Goal: Transaction & Acquisition: Purchase product/service

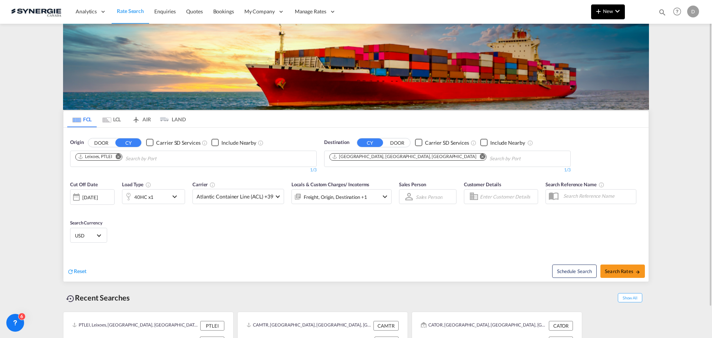
click at [605, 13] on span "New" at bounding box center [608, 11] width 28 height 6
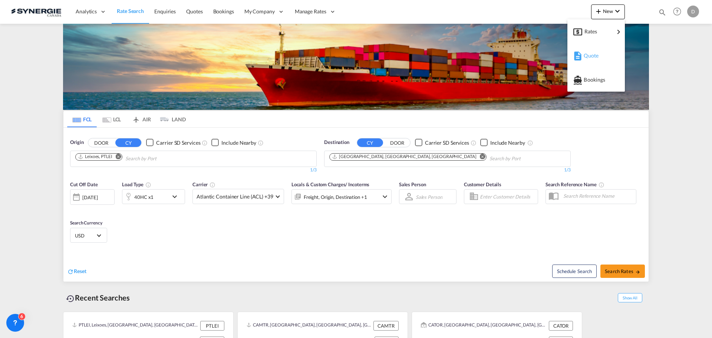
click at [588, 54] on span "Quote" at bounding box center [588, 55] width 8 height 15
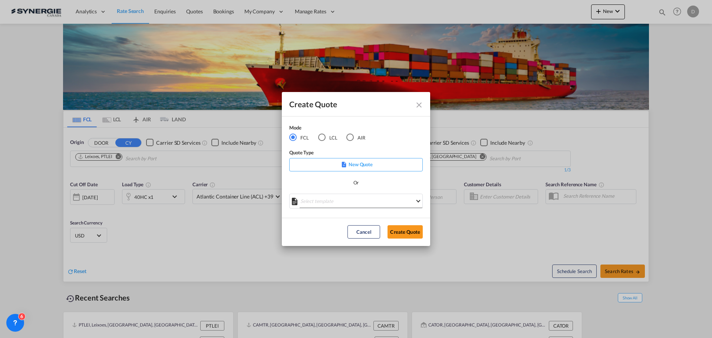
click at [359, 204] on md-select "Select template *NEW* FCL FREEHAND / DAP [PERSON_NAME] | [DATE] *NEW* Import FC…" at bounding box center [356, 201] width 134 height 15
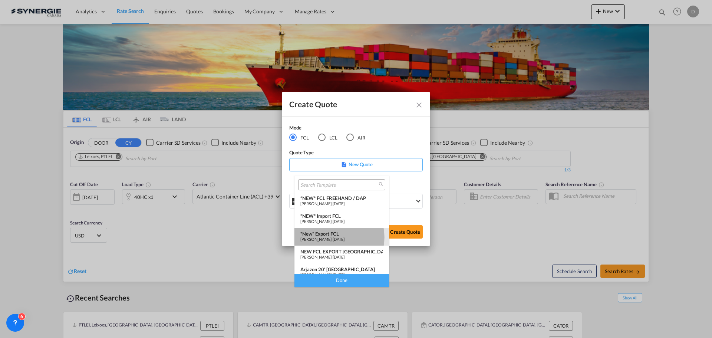
click at [332, 237] on span "[PERSON_NAME]" at bounding box center [315, 239] width 31 height 5
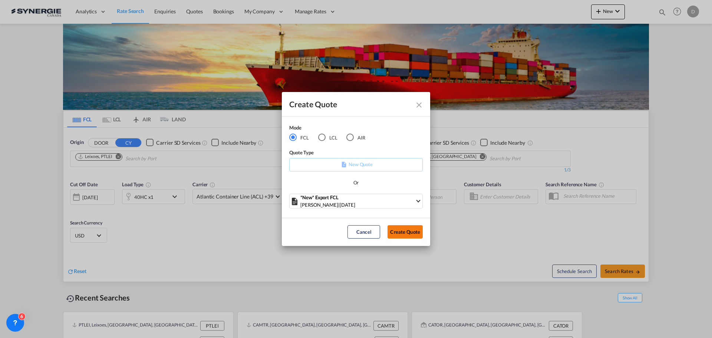
click at [400, 232] on button "Create Quote" at bounding box center [405, 231] width 35 height 13
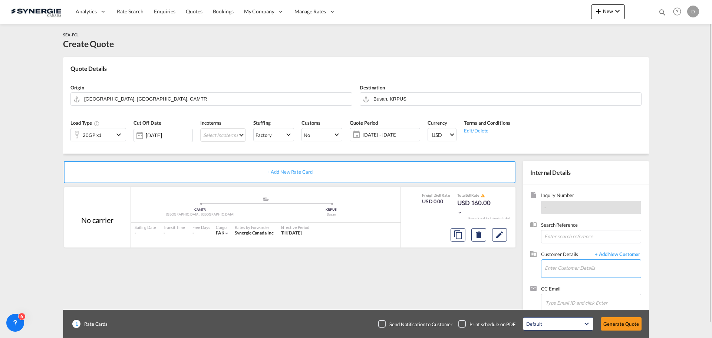
click at [551, 269] on input "Enter Customer Details" at bounding box center [593, 268] width 96 height 17
paste input "[EMAIL_ADDRESS][DOMAIN_NAME]"
type input "[EMAIL_ADDRESS][DOMAIN_NAME]"
click at [615, 253] on span "+ Add New Customer" at bounding box center [616, 255] width 50 height 9
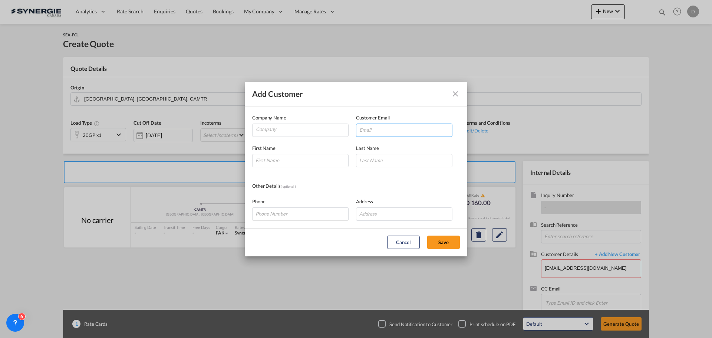
click at [394, 127] on input "Add Customer Company ..." at bounding box center [404, 130] width 96 height 13
paste input "[EMAIL_ADDRESS][DOMAIN_NAME]"
type input "[EMAIL_ADDRESS][DOMAIN_NAME]"
click at [278, 128] on input "Company" at bounding box center [302, 129] width 92 height 11
type input "Mako Shipping"
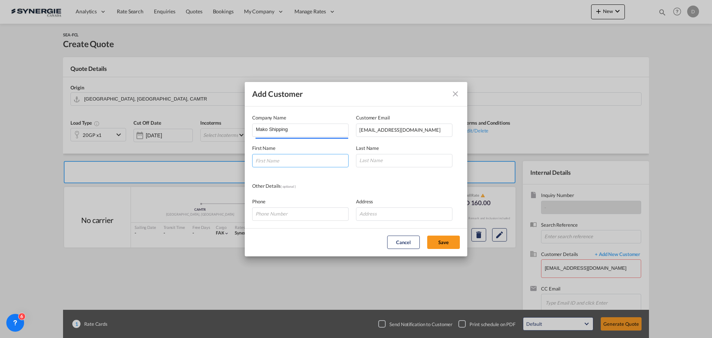
click at [262, 156] on input "Add Customer Company ..." at bounding box center [300, 160] width 96 height 13
paste input "[PERSON_NAME]"
type input "[PERSON_NAME]"
click at [394, 159] on input "Add Customer Company ..." at bounding box center [404, 160] width 96 height 13
paste input "Atiq"
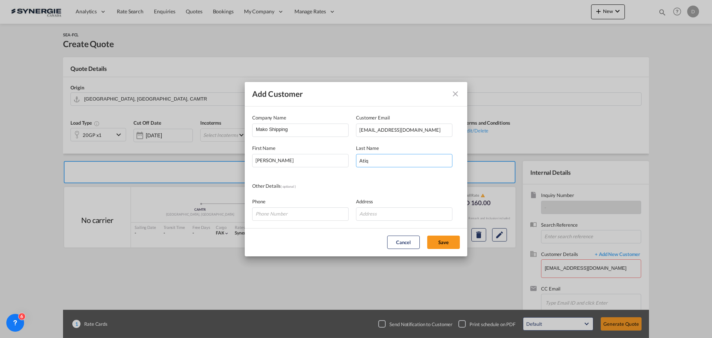
type input "Atiq"
click at [386, 209] on input "Add Customer Company ..." at bounding box center [404, 213] width 96 height 13
click at [391, 216] on input "Add Customer Company ..." at bounding box center [404, 213] width 96 height 13
paste input "House 1121, [STREET_ADDRESS]. [GEOGRAPHIC_DATA]"
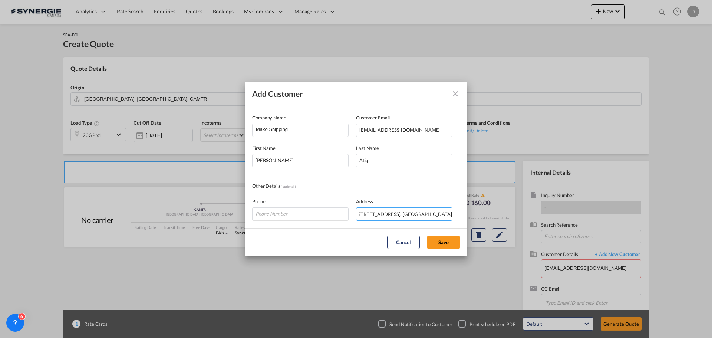
type input "House 1121, [STREET_ADDRESS]. [GEOGRAPHIC_DATA]"
click at [276, 210] on input "Add Customer Company ..." at bounding box center [300, 213] width 96 height 13
paste input "[PHONE_NUMBER]"
type input "[PHONE_NUMBER]"
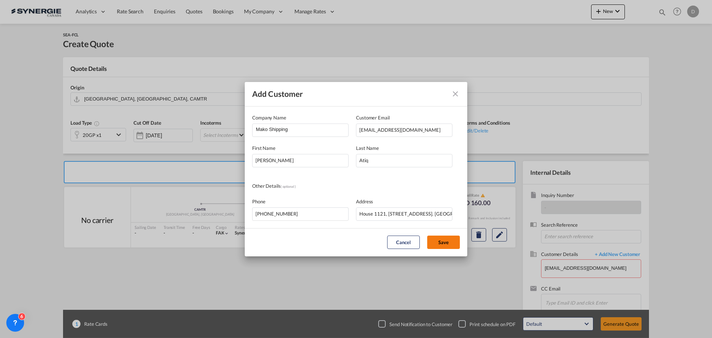
click at [452, 242] on button "Save" at bounding box center [443, 242] width 33 height 13
type input "Mako Shipping, [PERSON_NAME] [PERSON_NAME], [EMAIL_ADDRESS][DOMAIN_NAME]"
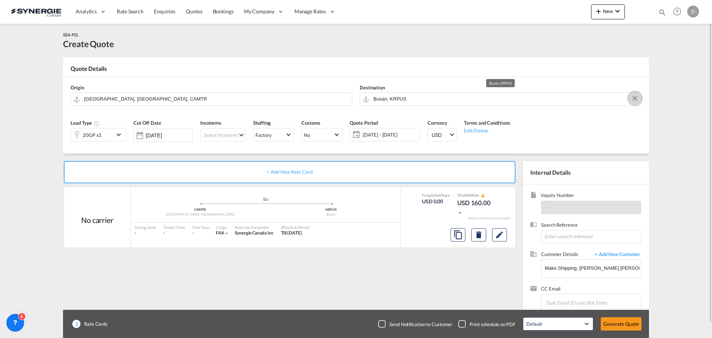
drag, startPoint x: 635, startPoint y: 98, endPoint x: 561, endPoint y: 91, distance: 74.5
click at [635, 98] on md-icon "Clear Input" at bounding box center [635, 99] width 8 height 8
paste input "Chittagong"
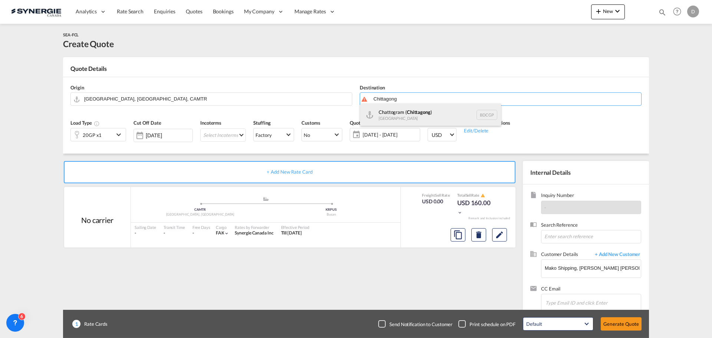
click at [392, 116] on div "Chattogram ( [GEOGRAPHIC_DATA] ) [GEOGRAPHIC_DATA] BDCGP" at bounding box center [430, 115] width 141 height 22
type input "Chattogram (Chittagong), BDCGP"
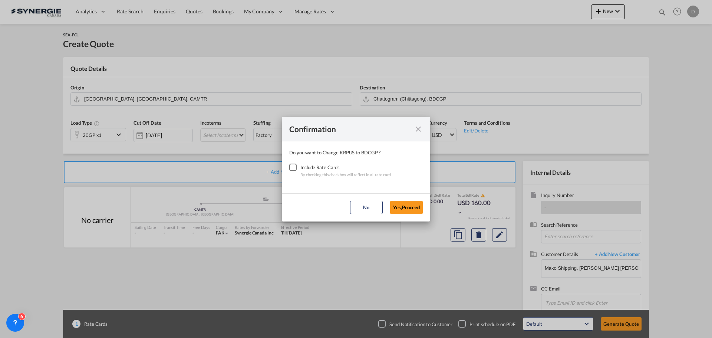
click at [293, 167] on div "Checkbox No Ink" at bounding box center [292, 167] width 7 height 7
click at [402, 206] on button "Yes,Proceed" at bounding box center [406, 207] width 33 height 13
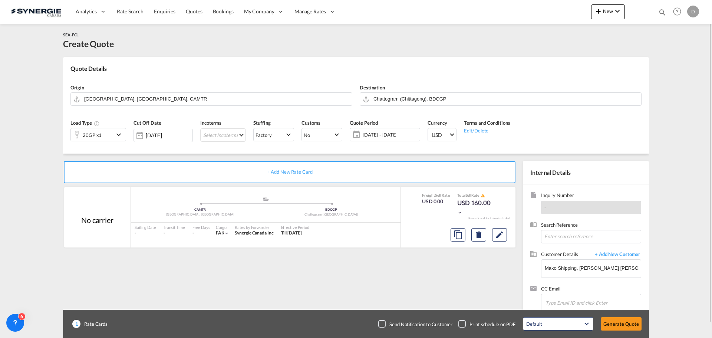
click at [119, 134] on md-icon "icon-chevron-down" at bounding box center [119, 134] width 11 height 9
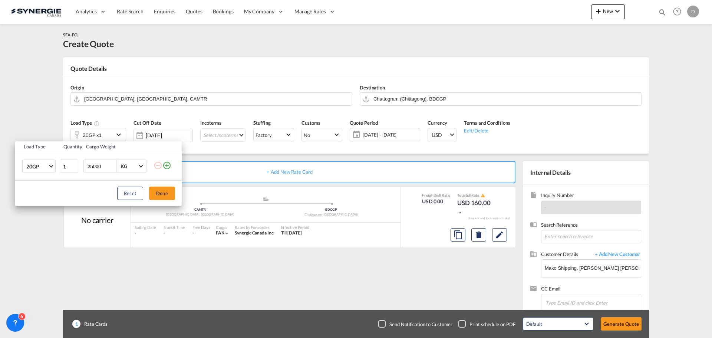
click at [95, 168] on input "25000" at bounding box center [102, 166] width 30 height 13
type input "20000"
click at [167, 165] on md-icon "icon-plus-circle-outline" at bounding box center [166, 165] width 9 height 9
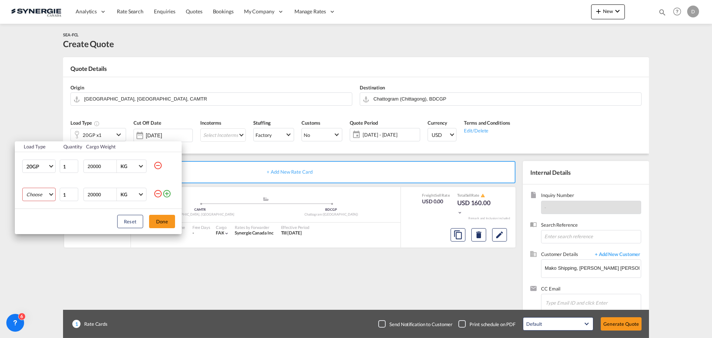
click at [49, 194] on md-select "Choose 20GP 40GP 40HC 45HC 20RE 40RE 40HR 20OT 40OT 20FR 40FR 40NR 20NR 45S 20T…" at bounding box center [38, 194] width 33 height 13
click at [34, 231] on div "40HC" at bounding box center [32, 230] width 13 height 7
click at [160, 219] on button "Done" at bounding box center [162, 221] width 26 height 13
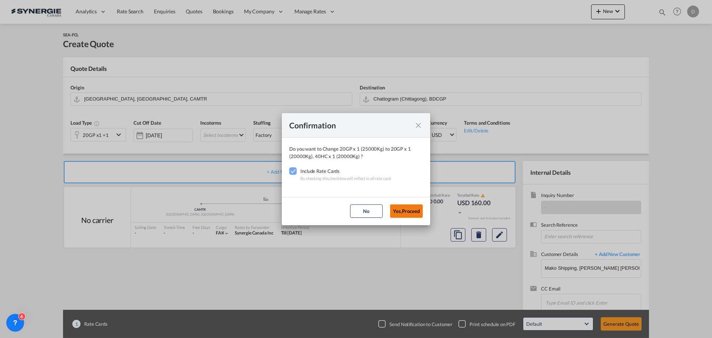
click at [410, 211] on button "Yes,Proceed" at bounding box center [406, 210] width 33 height 13
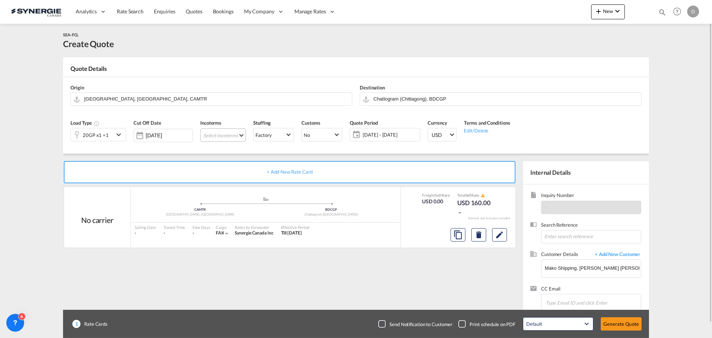
click at [240, 134] on md-select "Select Incoterms CPT - export Carrier Paid to DPU - import Delivery at Place Un…" at bounding box center [223, 134] width 46 height 13
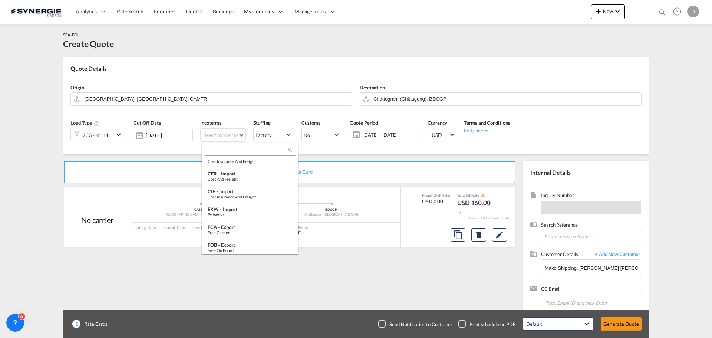
scroll to position [223, 0]
click at [237, 214] on div "Free on Board" at bounding box center [250, 213] width 85 height 5
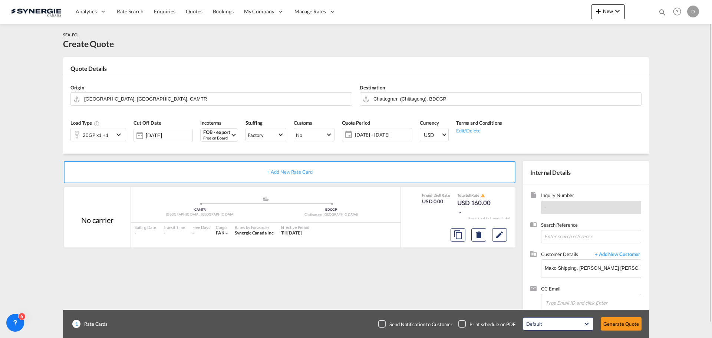
click at [374, 135] on span "[DATE] - [DATE]" at bounding box center [382, 134] width 55 height 7
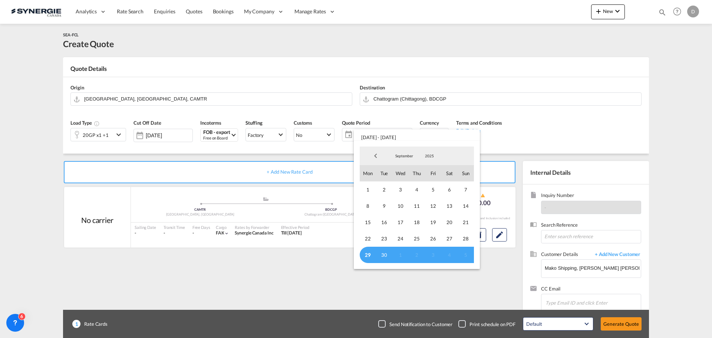
click at [363, 256] on span "29" at bounding box center [368, 255] width 16 height 16
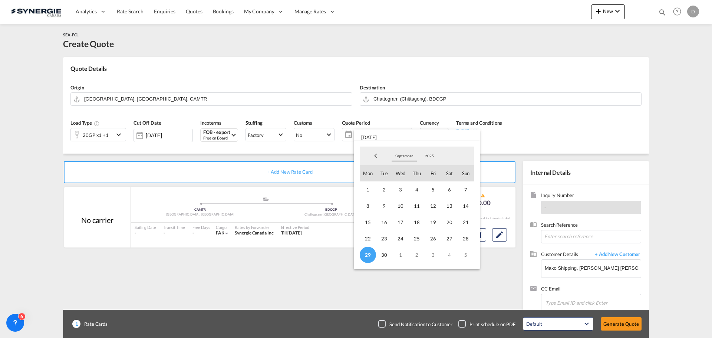
click at [406, 156] on span "September" at bounding box center [404, 155] width 24 height 5
click at [401, 178] on md-option "October" at bounding box center [412, 174] width 50 height 18
click at [384, 223] on span "14" at bounding box center [384, 222] width 16 height 16
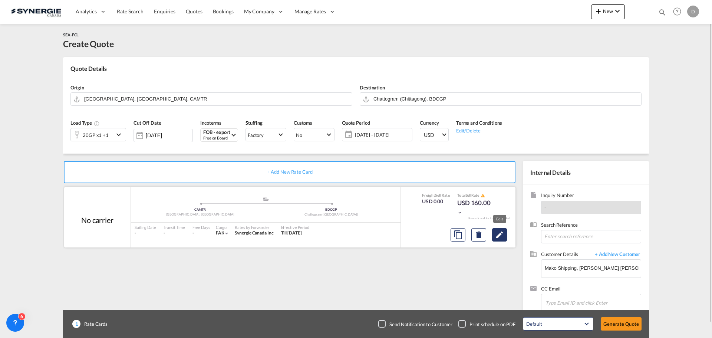
click at [497, 231] on md-icon "Edit" at bounding box center [499, 234] width 9 height 9
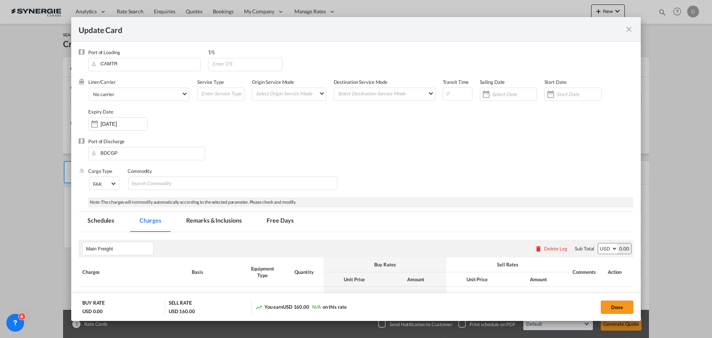
select select "per container"
select select "per B/L"
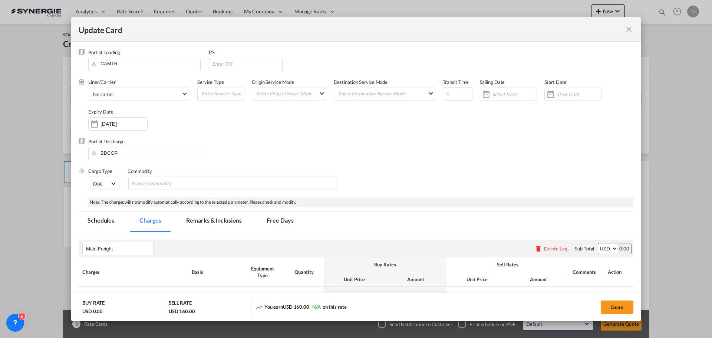
select select "per B/L"
select select "per shipment"
click at [181, 95] on md-select-value "No carrier" at bounding box center [140, 94] width 96 height 12
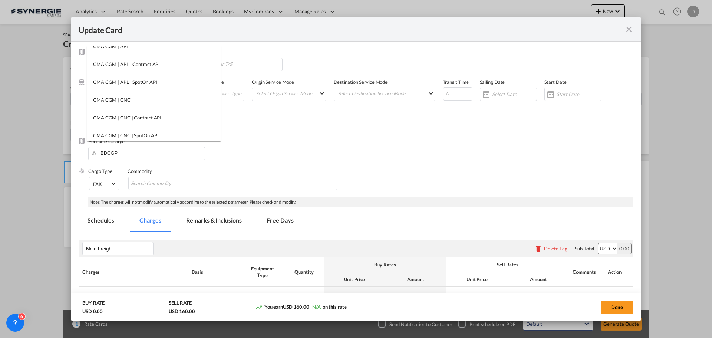
scroll to position [0, 0]
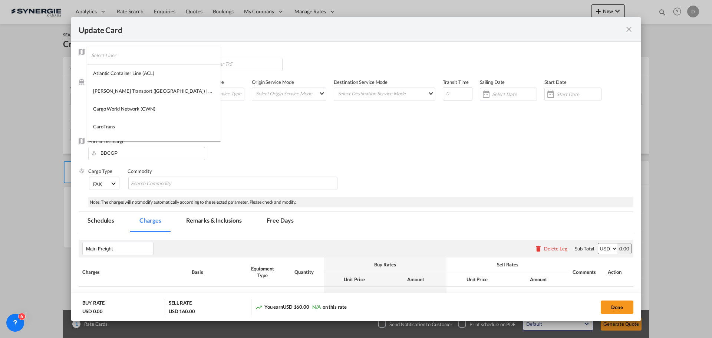
click at [160, 54] on input "search" at bounding box center [155, 55] width 129 height 18
type input "cma"
click at [124, 70] on md-option "CMA CGM" at bounding box center [140, 73] width 107 height 18
click at [221, 93] on input "Update CardPort of ..." at bounding box center [222, 93] width 43 height 11
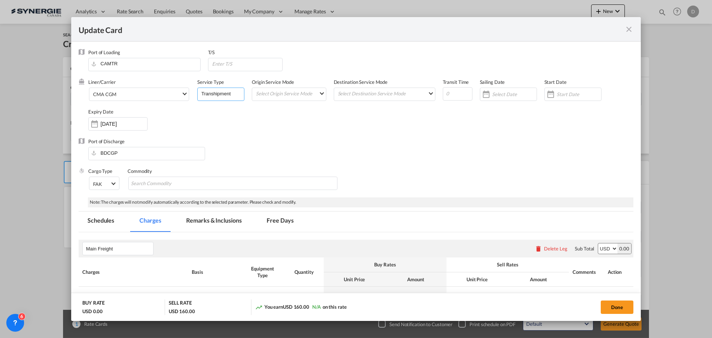
type input "Transhipment"
click at [223, 109] on div "Liner/Carrier CMA CGM Service Type Transhipment Origin Service Mode Select Orig…" at bounding box center [360, 108] width 545 height 59
click at [292, 97] on md-select "Select Origin Service Mode SD [GEOGRAPHIC_DATA]" at bounding box center [290, 93] width 71 height 10
click at [285, 116] on md-option "CY" at bounding box center [289, 111] width 82 height 18
click at [386, 93] on md-select "Select Destination Service Mode SD [GEOGRAPHIC_DATA]" at bounding box center [386, 93] width 98 height 10
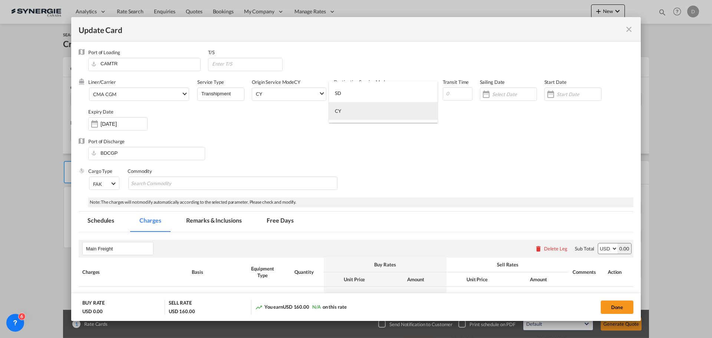
click at [375, 114] on md-option "CY" at bounding box center [383, 111] width 109 height 18
click at [452, 95] on input "Update CardPort of ..." at bounding box center [458, 93] width 30 height 13
type input "74"
click at [549, 96] on div "Update CardPort of ..." at bounding box center [551, 94] width 12 height 15
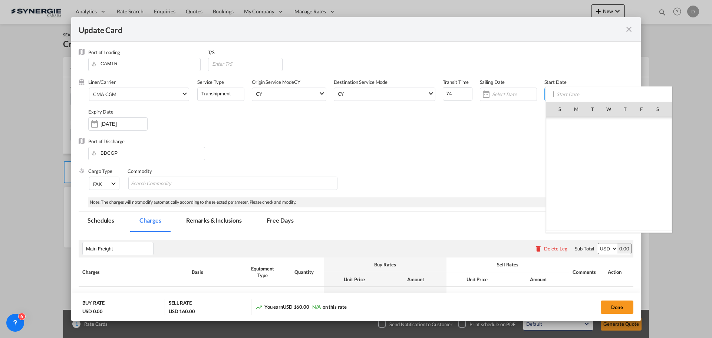
scroll to position [171845, 0]
click at [577, 210] on span "29" at bounding box center [577, 207] width 16 height 16
type input "[DATE]"
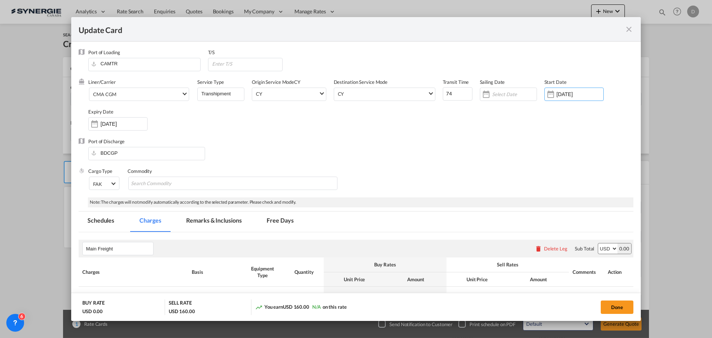
click at [97, 122] on div "Update CardPort of ..." at bounding box center [95, 123] width 12 height 15
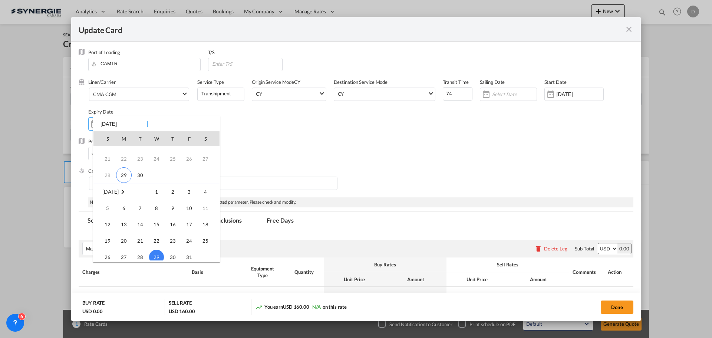
scroll to position [98, 0]
click at [142, 187] on span "14" at bounding box center [140, 187] width 15 height 15
type input "[DATE]"
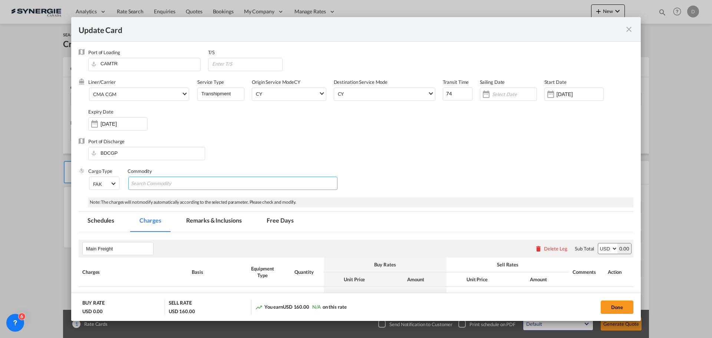
click at [144, 185] on input "Chips input." at bounding box center [165, 184] width 68 height 12
click at [220, 187] on md-chips-wrap "Chips container with autocompletion. Enter the text area, type text to search, …" at bounding box center [232, 183] width 209 height 13
paste input "Lentil"
type input "Lentil"
click at [476, 166] on div "Port of Discharge BDCGP" at bounding box center [356, 153] width 555 height 30
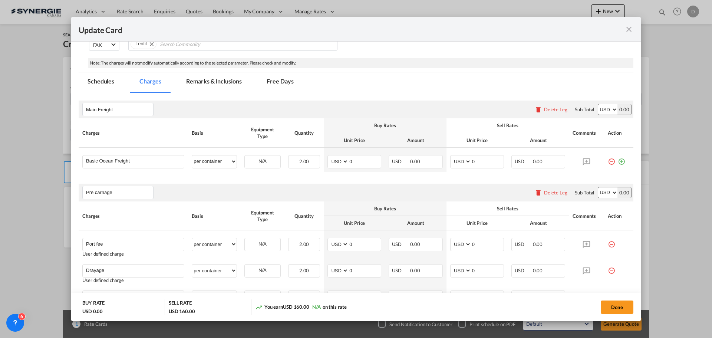
scroll to position [148, 0]
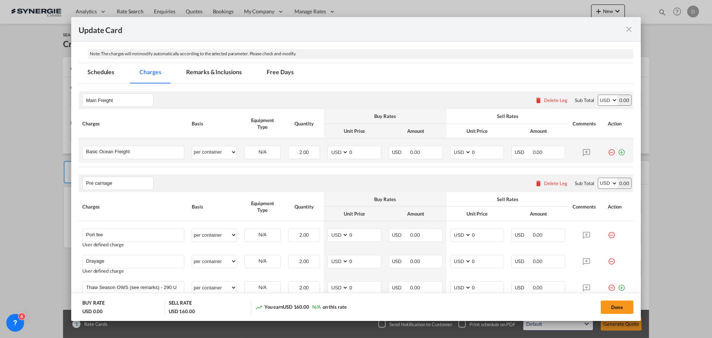
click at [618, 152] on md-icon "icon-plus-circle-outline green-400-fg" at bounding box center [621, 149] width 7 height 7
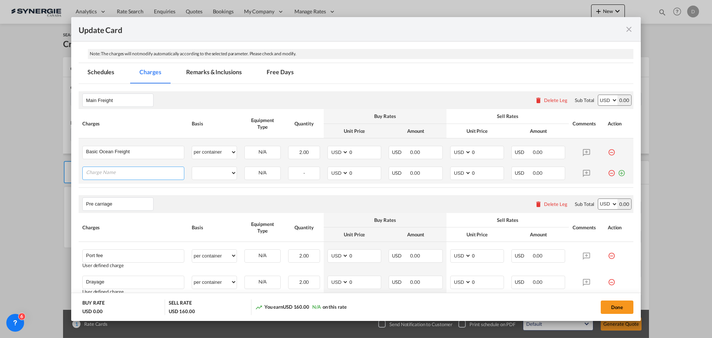
click at [146, 171] on input "Charge Name" at bounding box center [135, 172] width 98 height 11
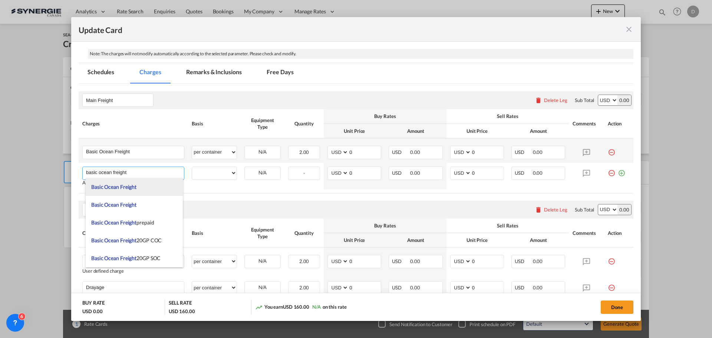
click at [131, 185] on span "Basic Ocean Freight" at bounding box center [113, 187] width 45 height 6
type input "Basic Ocean Freight"
select select "per equipment"
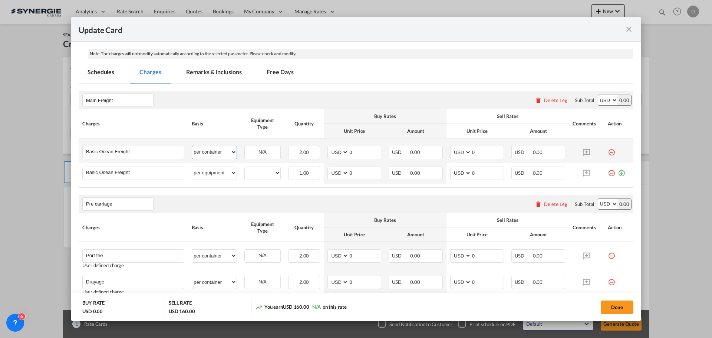
click at [229, 152] on select "per equipment per container per B/L per shipping bill per shipment % on freight…" at bounding box center [214, 152] width 45 height 12
select select "per equipment"
click at [192, 146] on select "per equipment per container per B/L per shipping bill per shipment % on freight…" at bounding box center [214, 152] width 45 height 12
click at [275, 153] on select "20GP 40HC" at bounding box center [263, 152] width 36 height 10
select select "20GP"
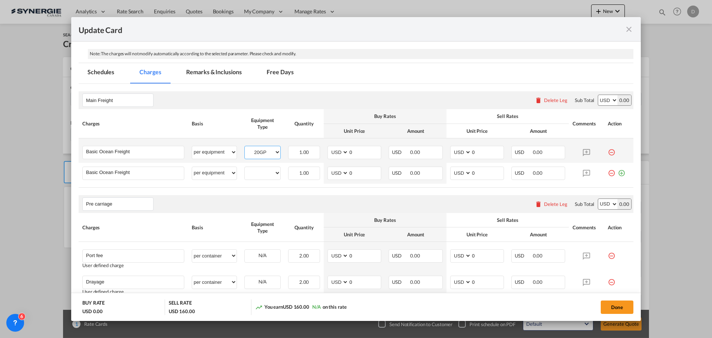
click at [245, 147] on select "20GP 40HC" at bounding box center [263, 152] width 36 height 10
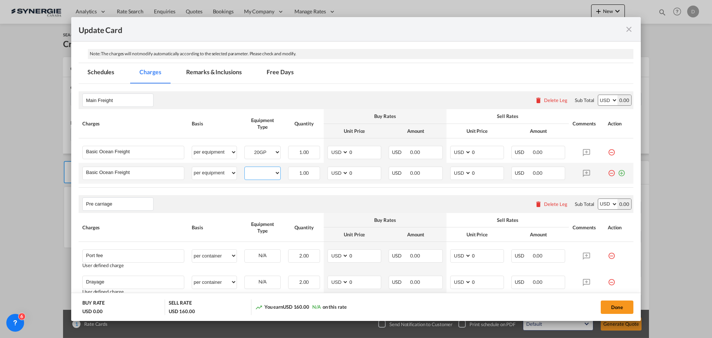
click at [275, 173] on select "20GP 40HC" at bounding box center [263, 173] width 36 height 10
select select "40HC"
click at [245, 168] on select "20GP 40HC" at bounding box center [263, 173] width 36 height 10
click at [609, 304] on button "Done" at bounding box center [617, 306] width 33 height 13
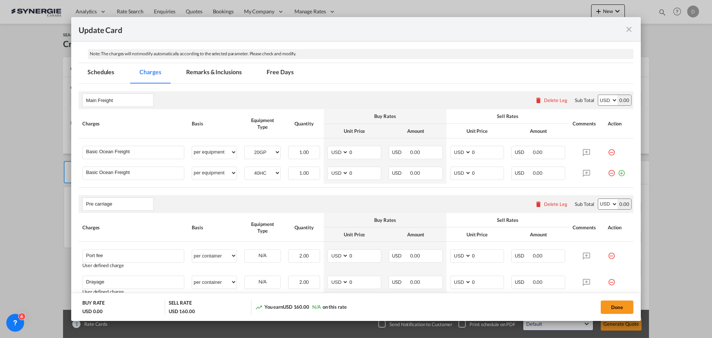
type input "[DATE]"
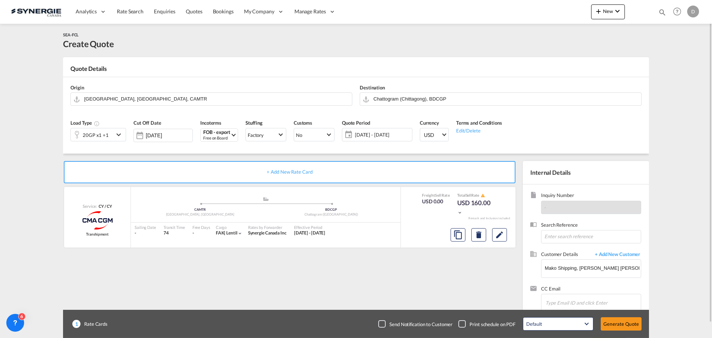
click at [118, 135] on md-icon "icon-chevron-down" at bounding box center [119, 134] width 11 height 9
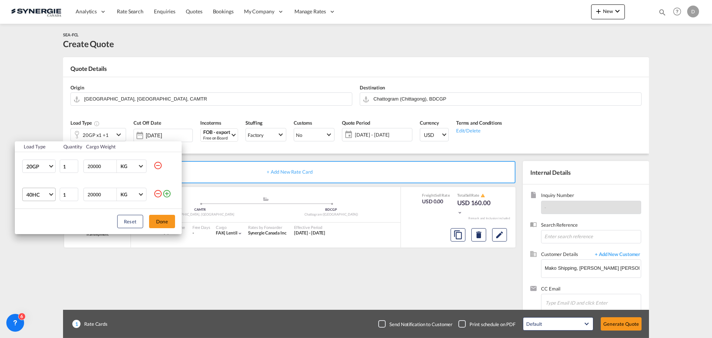
click at [50, 193] on span "Choose: \a40HC" at bounding box center [51, 194] width 4 height 4
click at [43, 177] on md-option "40GP" at bounding box center [45, 177] width 50 height 18
click at [170, 196] on md-icon "icon-plus-circle-outline" at bounding box center [166, 193] width 9 height 9
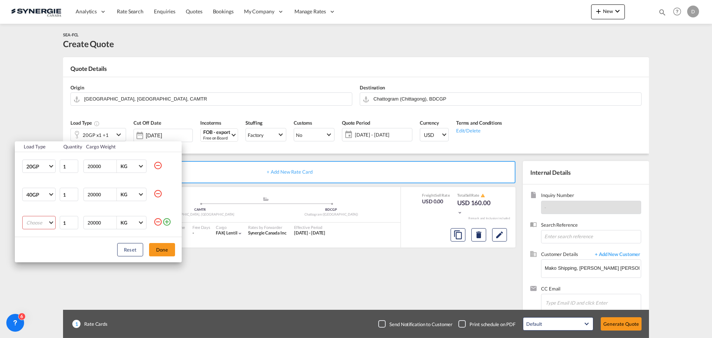
click at [52, 222] on md-select "Choose 20GP 40GP 40HC 45HC 20RE 40RE 40HR 20OT 40OT 20FR 40FR 40NR 20NR 45S 20T…" at bounding box center [38, 222] width 33 height 13
click at [36, 257] on div "40HC" at bounding box center [32, 258] width 13 height 7
click at [162, 248] on button "Done" at bounding box center [162, 249] width 26 height 13
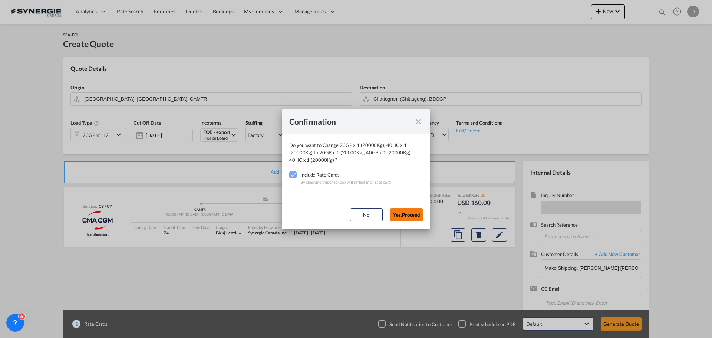
click at [404, 210] on button "Yes,Proceed" at bounding box center [406, 214] width 33 height 13
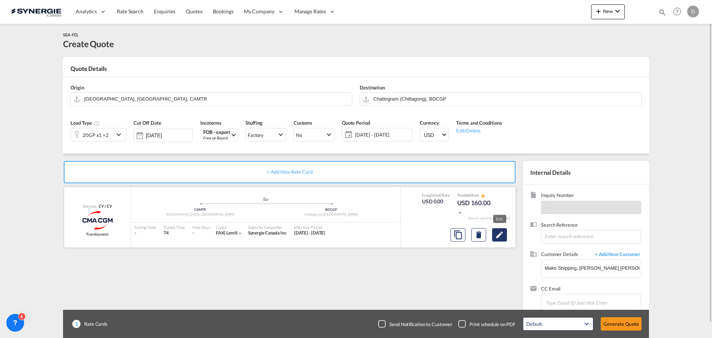
click at [502, 237] on md-icon "Edit" at bounding box center [499, 234] width 9 height 9
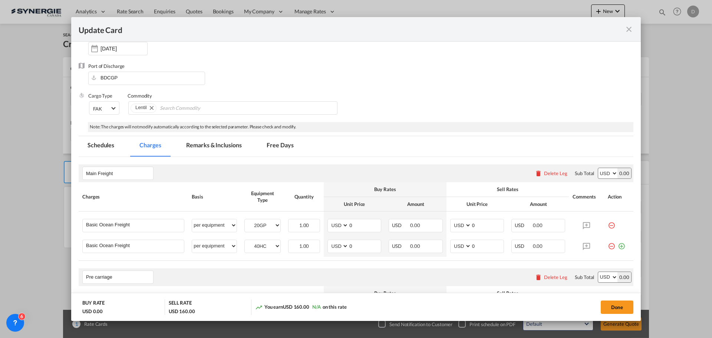
scroll to position [185, 0]
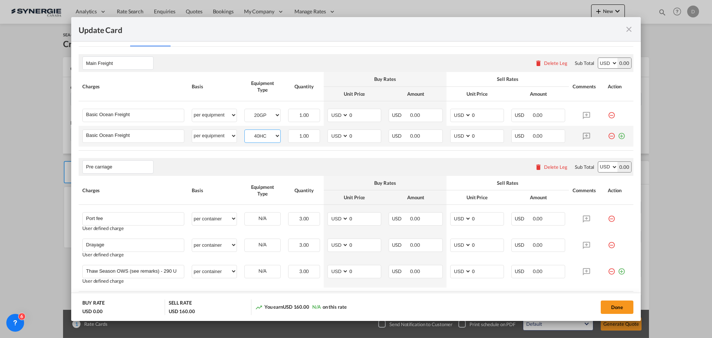
click at [273, 134] on select "20GP 40GP 40HC" at bounding box center [263, 136] width 36 height 10
select select "40GP"
click at [245, 131] on select "20GP 40GP 40HC" at bounding box center [263, 136] width 36 height 10
click at [618, 136] on md-icon "icon-plus-circle-outline green-400-fg" at bounding box center [621, 132] width 7 height 7
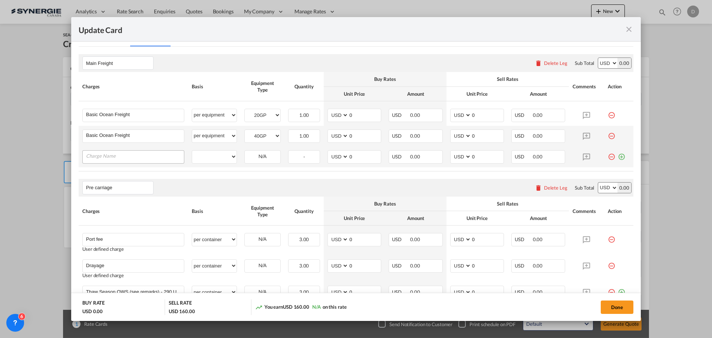
click at [158, 158] on input "Charge Name" at bounding box center [135, 156] width 98 height 11
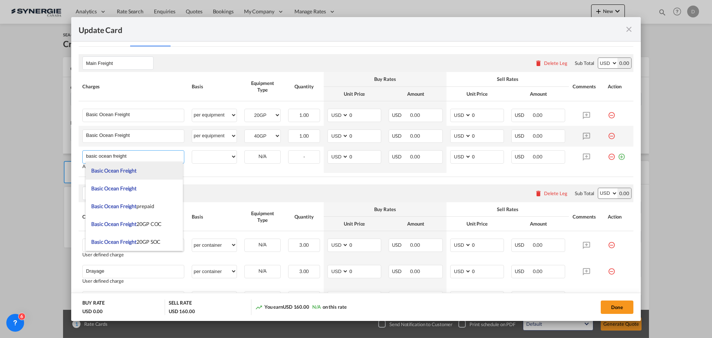
click at [141, 170] on li "Basic Ocean Freight" at bounding box center [134, 171] width 97 height 18
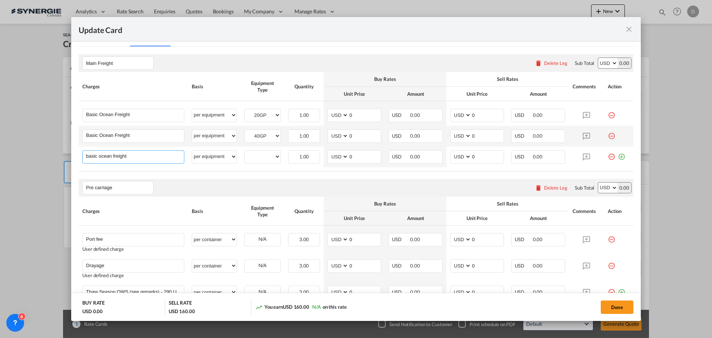
type input "Basic Ocean Freight"
select select "per equipment"
click at [232, 158] on select "per equipment per container per B/L per shipping bill per shipment % on freight…" at bounding box center [214, 157] width 45 height 12
click at [272, 177] on rate-modification "Main Freight Please enter leg name Leg Name Already Exists Delete Leg Sub Total…" at bounding box center [356, 318] width 555 height 542
click at [275, 157] on select "20GP 40GP 40HC" at bounding box center [263, 157] width 36 height 10
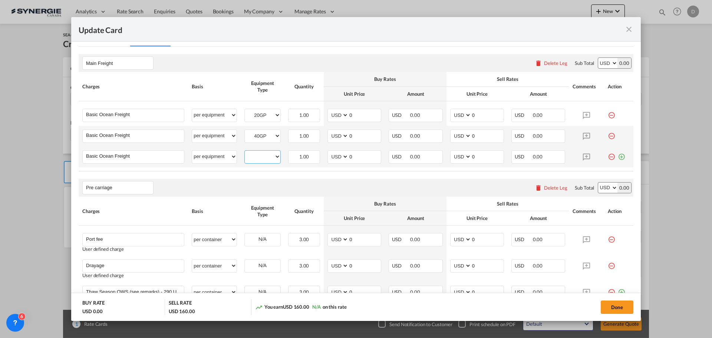
select select "40HC"
click at [245, 152] on select "20GP 40GP 40HC" at bounding box center [263, 157] width 36 height 10
click at [305, 176] on rate-modification "Main Freight Please enter leg name Leg Name Already Exists Delete Leg Sub Total…" at bounding box center [356, 318] width 555 height 542
drag, startPoint x: 347, startPoint y: 115, endPoint x: 377, endPoint y: 115, distance: 30.1
click at [377, 115] on input "0" at bounding box center [365, 114] width 32 height 11
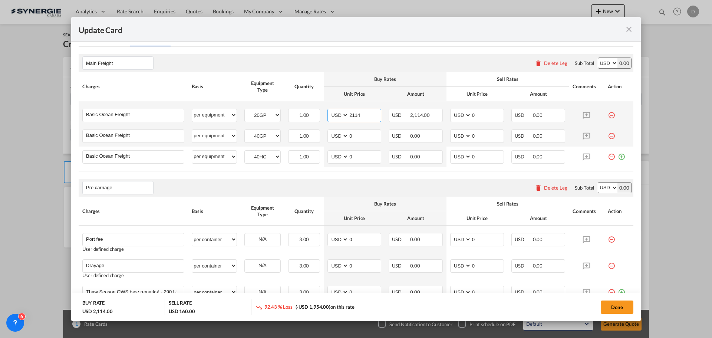
type input "2114"
type input "2250"
drag, startPoint x: 348, startPoint y: 137, endPoint x: 373, endPoint y: 137, distance: 25.2
click at [373, 138] on input "0" at bounding box center [365, 135] width 32 height 11
type input "2701"
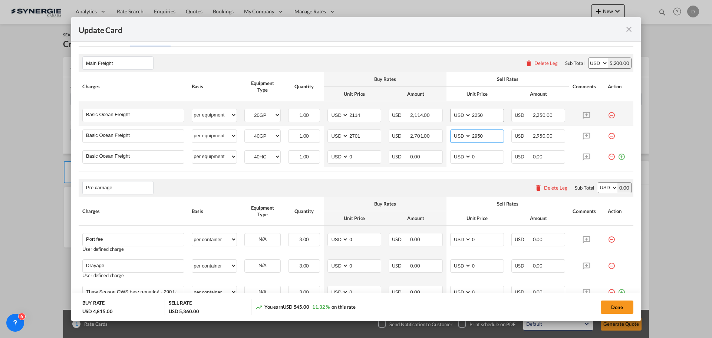
type input "2950"
click at [474, 116] on input "2250" at bounding box center [488, 114] width 32 height 11
click at [449, 179] on div "Pre carriage Please enter leg name Leg Name Already Exists Delete Leg Sub Total…" at bounding box center [356, 188] width 555 height 18
click at [475, 116] on input "2350" at bounding box center [488, 114] width 32 height 11
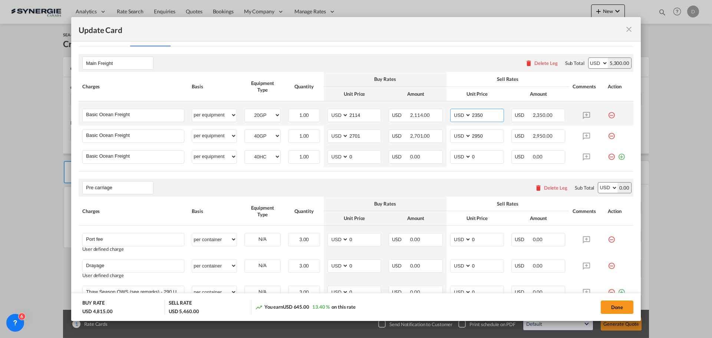
click at [475, 116] on input "2350" at bounding box center [488, 114] width 32 height 11
type input "2365"
click at [493, 143] on td "AED AFN ALL AMD ANG AOA ARS AUD AWG AZN BAM BBD BDT BGN BHD BIF BMD BND [PERSON…" at bounding box center [477, 136] width 61 height 21
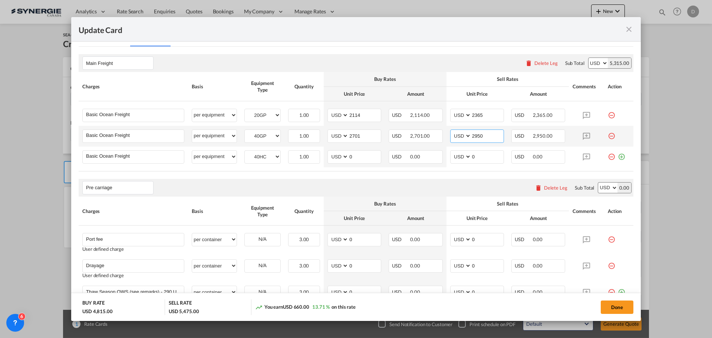
click at [478, 137] on input "2950" at bounding box center [488, 135] width 32 height 11
type input "2951"
click at [423, 180] on div "Pre carriage Please enter leg name Leg Name Already Exists Delete Leg Sub Total…" at bounding box center [356, 188] width 555 height 18
drag, startPoint x: 348, startPoint y: 157, endPoint x: 379, endPoint y: 154, distance: 31.3
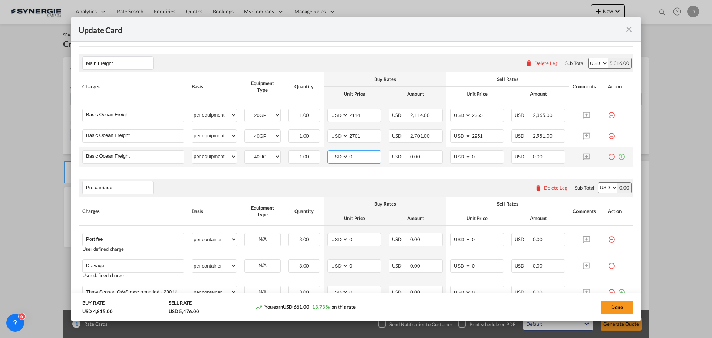
click at [379, 154] on td "AED AFN ALL AMD ANG AOA ARS AUD AWG AZN BAM BBD BDT BGN BHD BIF BMD BND [PERSON…" at bounding box center [354, 157] width 61 height 21
type input "2341"
drag, startPoint x: 469, startPoint y: 158, endPoint x: 494, endPoint y: 159, distance: 24.5
click at [494, 159] on input "0" at bounding box center [488, 156] width 32 height 11
type input "2591"
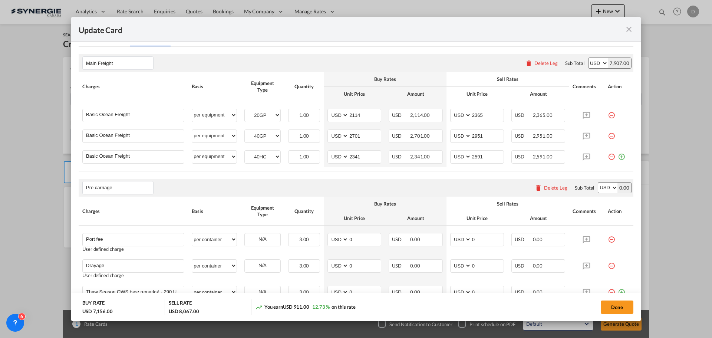
click at [431, 177] on rate-modification "Main Freight Please enter leg name Leg Name Already Exists Delete Leg Sub Total…" at bounding box center [356, 318] width 555 height 542
click at [426, 174] on rate-modification "Main Freight Please enter leg name Leg Name Already Exists Delete Leg Sub Total…" at bounding box center [356, 318] width 555 height 542
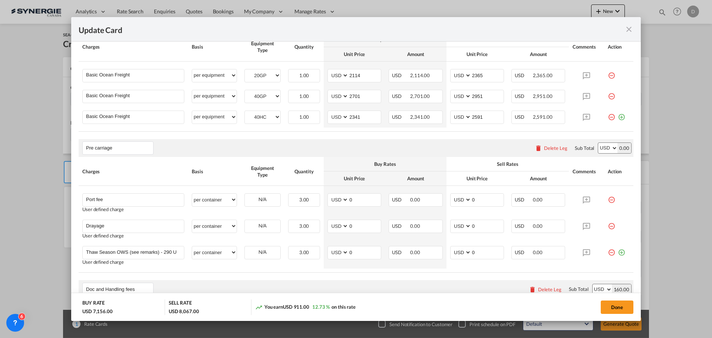
scroll to position [260, 0]
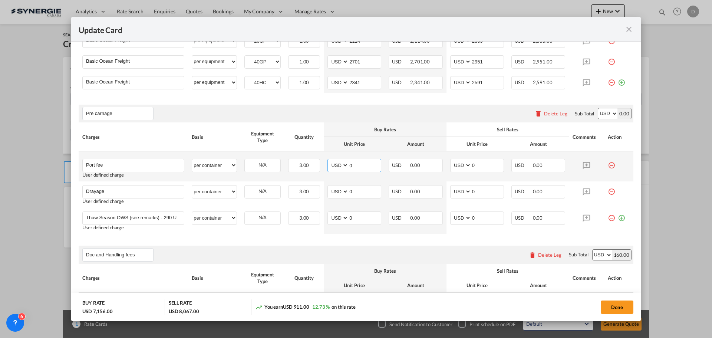
drag, startPoint x: 348, startPoint y: 164, endPoint x: 371, endPoint y: 170, distance: 23.8
click at [371, 170] on input "0" at bounding box center [365, 164] width 32 height 11
type input "50"
drag, startPoint x: 470, startPoint y: 166, endPoint x: 474, endPoint y: 161, distance: 6.4
click at [481, 165] on input "0" at bounding box center [488, 164] width 32 height 11
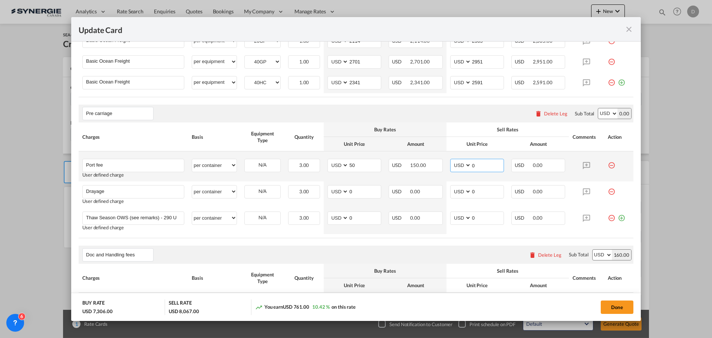
drag, startPoint x: 467, startPoint y: 165, endPoint x: 477, endPoint y: 165, distance: 10.0
click at [477, 165] on input "0" at bounding box center [488, 164] width 32 height 11
type input "65"
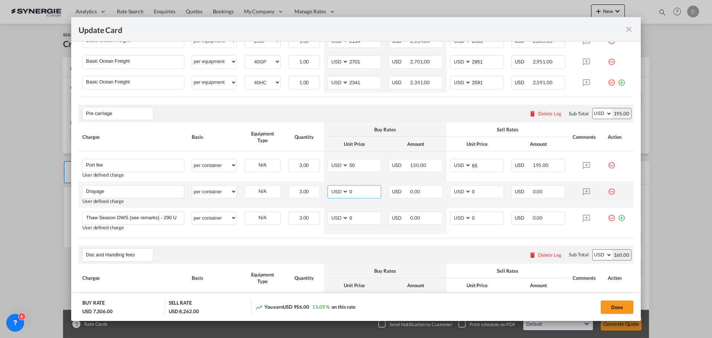
click at [349, 191] on input "0" at bounding box center [365, 190] width 32 height 11
drag, startPoint x: 347, startPoint y: 191, endPoint x: 352, endPoint y: 190, distance: 5.2
click at [352, 190] on input "0" at bounding box center [365, 190] width 32 height 11
type input "307"
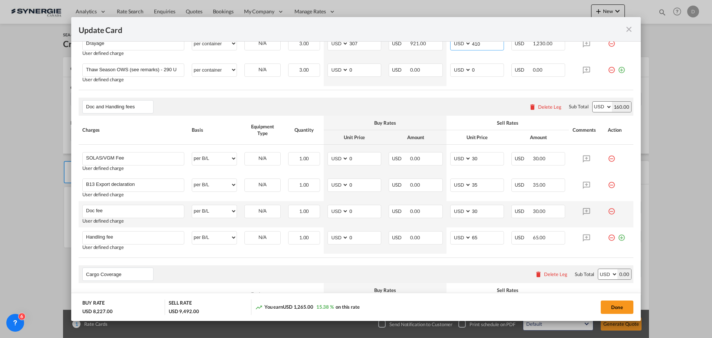
scroll to position [408, 0]
type input "410"
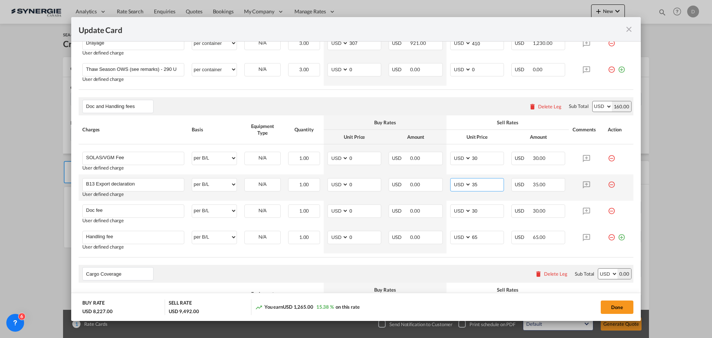
click at [472, 185] on input "35" at bounding box center [488, 183] width 32 height 11
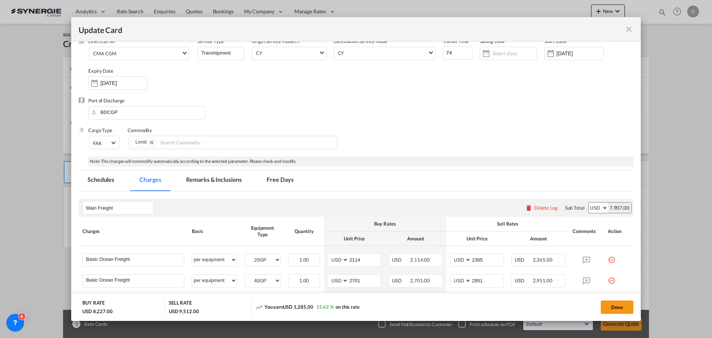
scroll to position [37, 0]
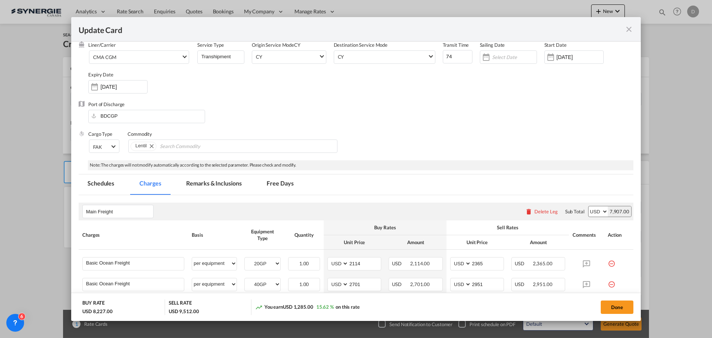
type input "55"
click at [215, 180] on md-tab-item "Remarks & Inclusions" at bounding box center [213, 184] width 73 height 20
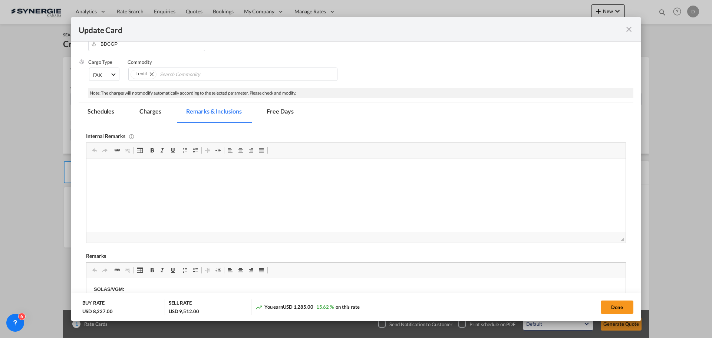
scroll to position [121, 0]
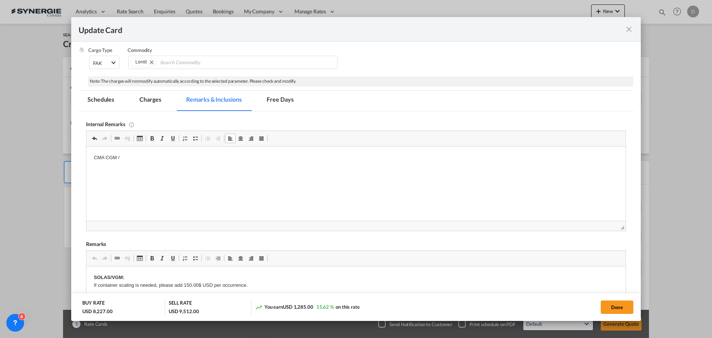
click at [147, 157] on p "CMA CGM /" at bounding box center [356, 158] width 525 height 8
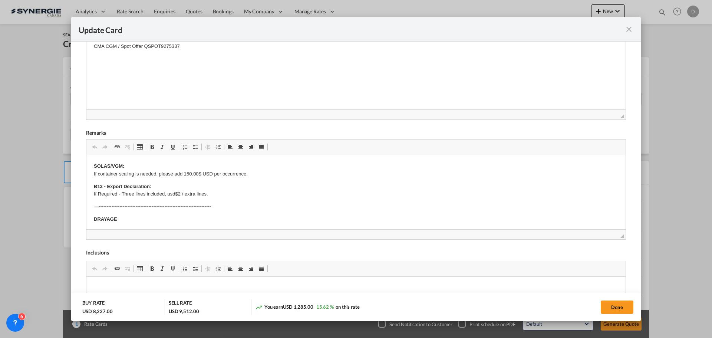
scroll to position [84, 0]
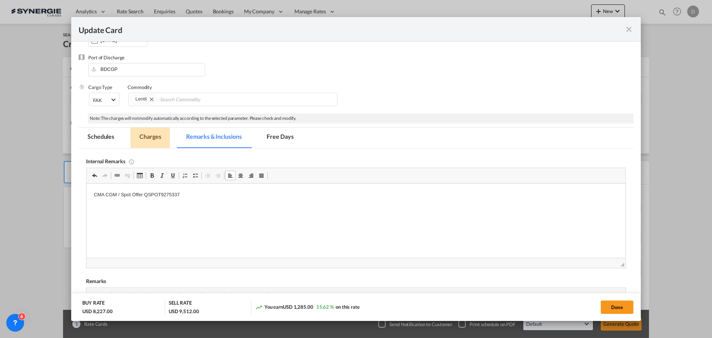
click at [148, 132] on md-tab-item "Charges" at bounding box center [150, 138] width 39 height 20
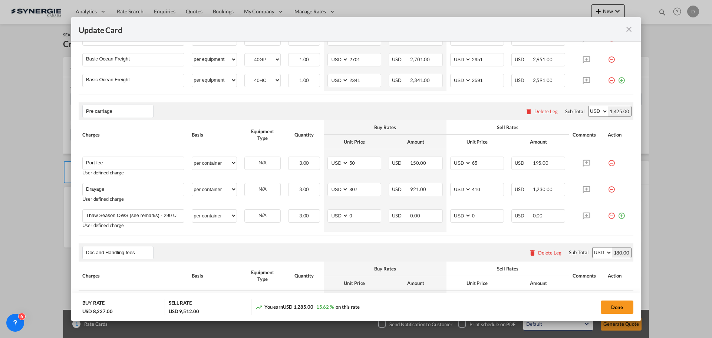
scroll to position [269, 0]
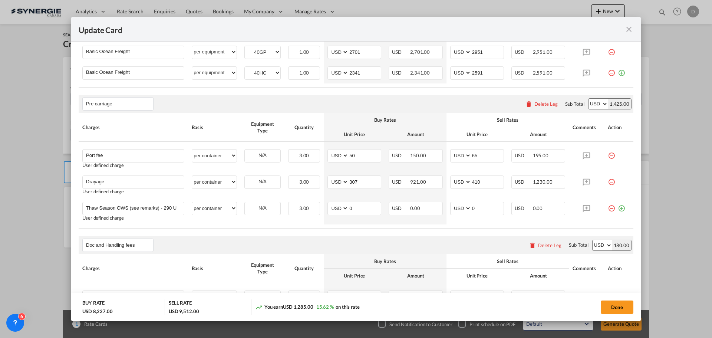
click at [543, 104] on div "Delete Leg" at bounding box center [546, 104] width 23 height 6
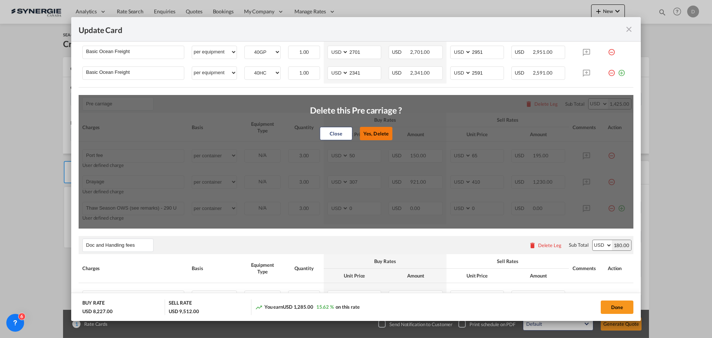
click at [374, 133] on button "Yes, Delete" at bounding box center [376, 133] width 33 height 13
type input "Doc and Handling fees"
type input "SOLAS/VGM Fee"
select select "per B/L"
type input "0"
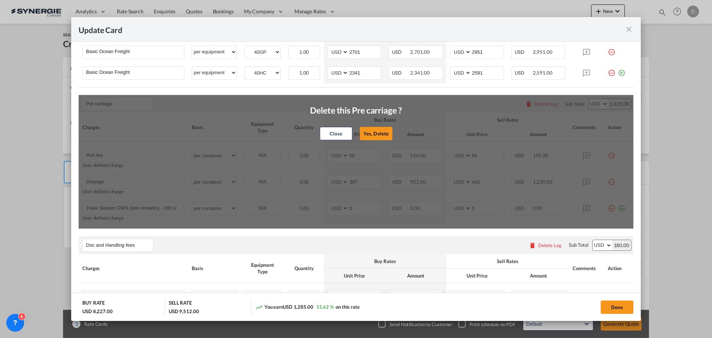
type input "30"
type input "B13 Export declaration"
select select "per B/L"
type input "0"
type input "55"
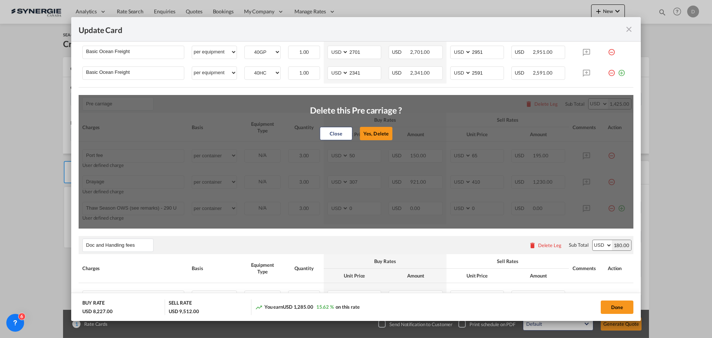
type input "Doc fee"
select select "per B/L"
type input "30"
type input "Cargo Coverage"
type input "Cargo Coverage - Rate to be confirmed depending on commodity and value Min 50 U…"
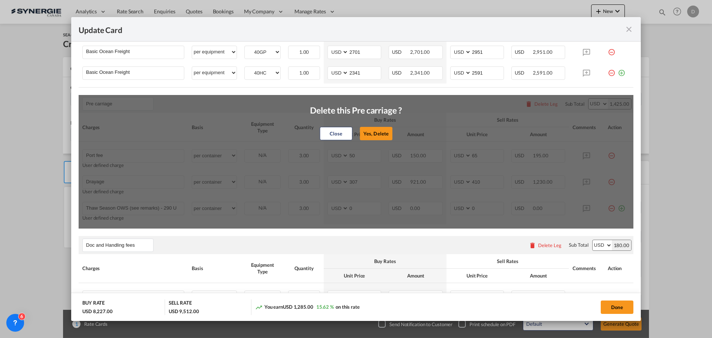
select select "per shipment"
type input "0"
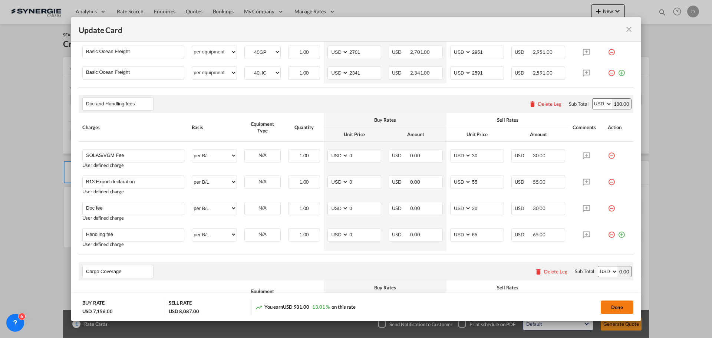
click at [619, 308] on button "Done" at bounding box center [617, 306] width 33 height 13
type input "[DATE]"
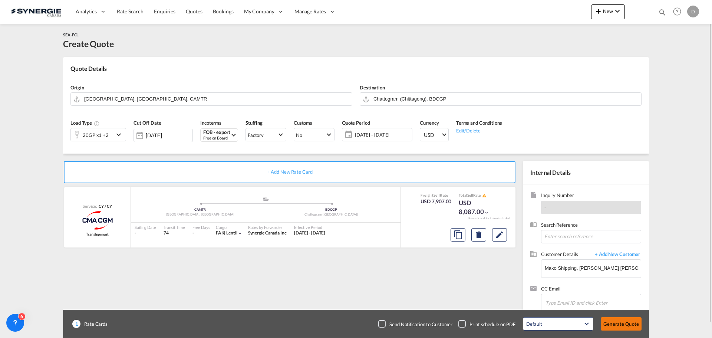
click at [617, 323] on button "Generate Quote" at bounding box center [621, 323] width 41 height 13
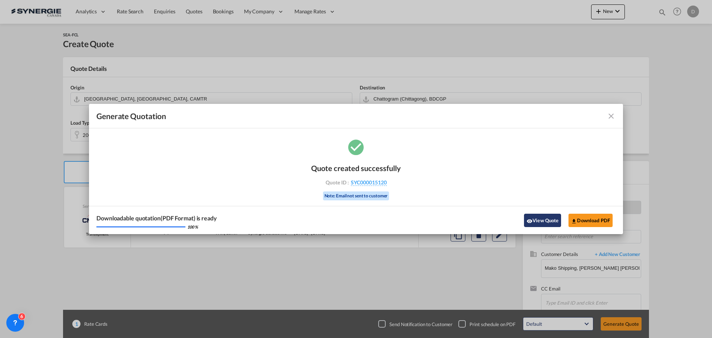
click at [537, 219] on button "View Quote" at bounding box center [542, 220] width 37 height 13
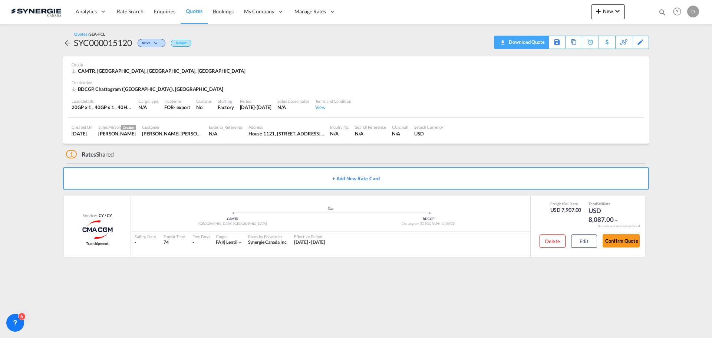
click at [539, 43] on div "Download Quote" at bounding box center [526, 42] width 38 height 12
click at [609, 15] on button "New" at bounding box center [608, 11] width 34 height 15
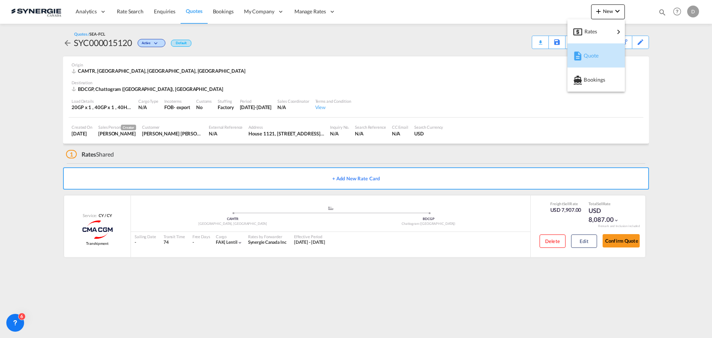
click at [592, 57] on span "Quote" at bounding box center [588, 55] width 8 height 15
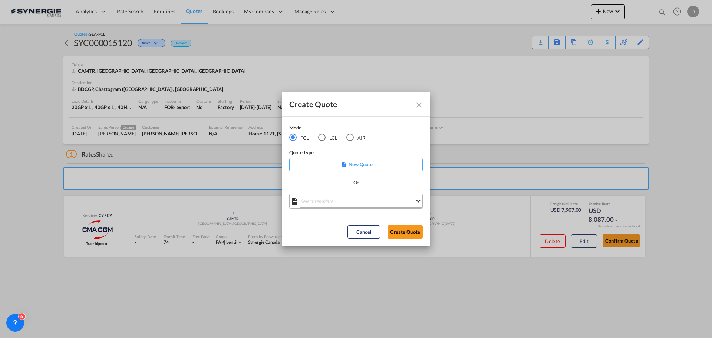
click at [353, 201] on md-select "Select template *NEW* FCL FREEHAND / DAP [PERSON_NAME] | [DATE] *NEW* Import FC…" at bounding box center [356, 201] width 134 height 15
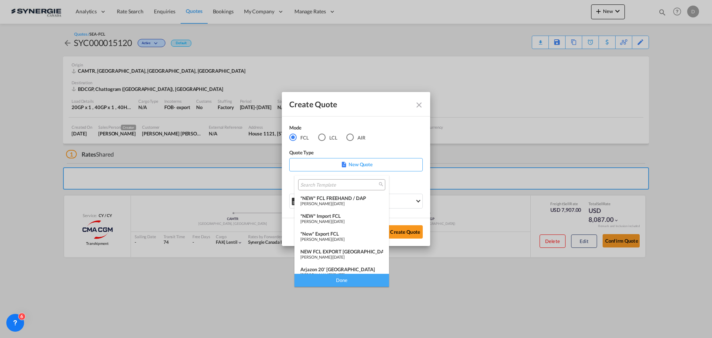
click at [333, 236] on div "*New* Export FCL" at bounding box center [341, 234] width 83 height 6
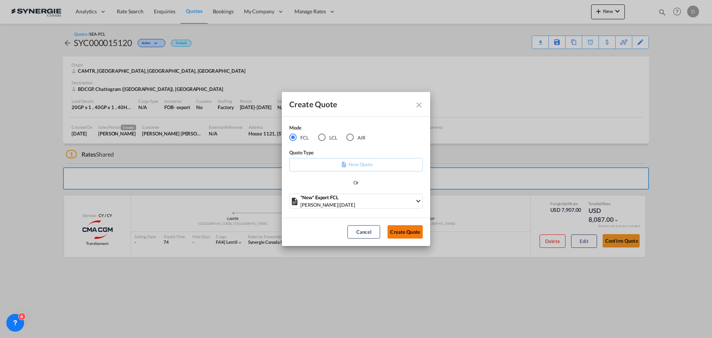
click at [409, 231] on button "Create Quote" at bounding box center [405, 231] width 35 height 13
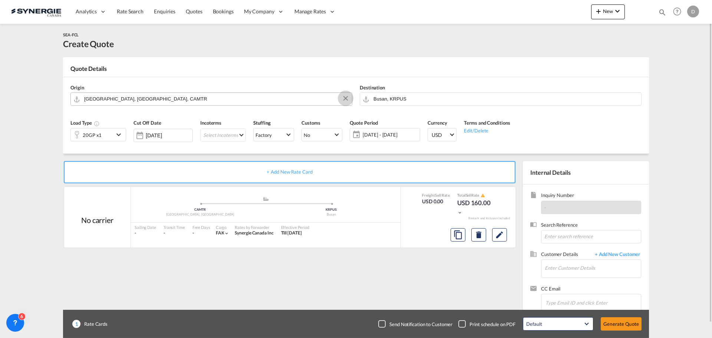
drag, startPoint x: 346, startPoint y: 96, endPoint x: 341, endPoint y: 98, distance: 5.5
click at [346, 96] on md-icon "Clear Input" at bounding box center [346, 99] width 8 height 8
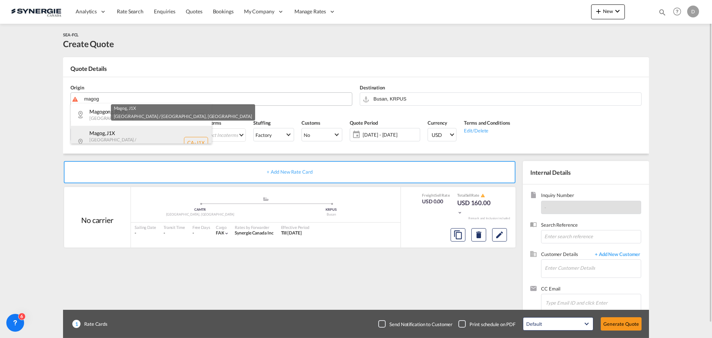
click at [129, 139] on div "Magog , J1X [GEOGRAPHIC_DATA] / [GEOGRAPHIC_DATA] , [GEOGRAPHIC_DATA] [GEOGRAPH…" at bounding box center [141, 142] width 141 height 33
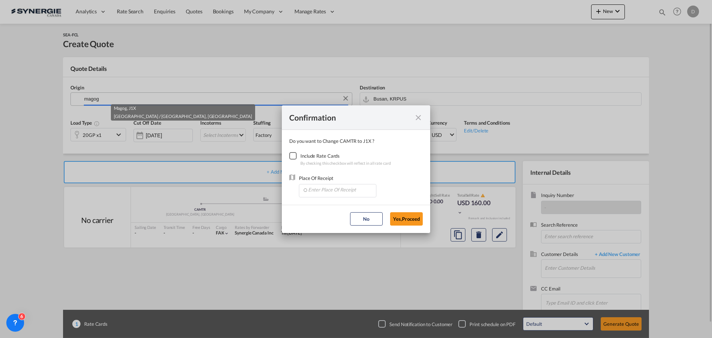
type input "CA-J1X, Magog, [GEOGRAPHIC_DATA] / [GEOGRAPHIC_DATA]"
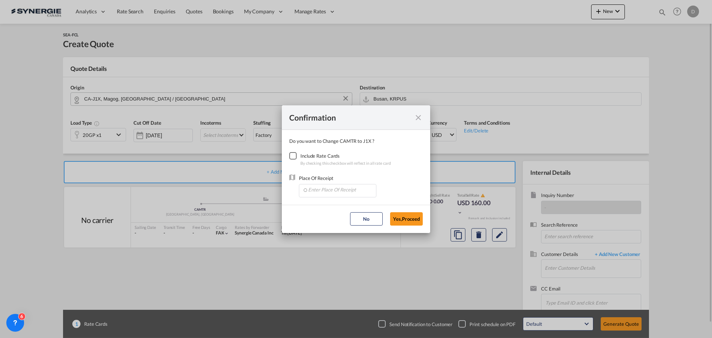
click at [292, 155] on div "Checkbox No Ink" at bounding box center [292, 155] width 7 height 7
click at [349, 191] on input "Enter Place Of Receipt" at bounding box center [339, 189] width 73 height 11
click at [339, 228] on li "CAMTR, [GEOGRAPHIC_DATA], [GEOGRAPHIC_DATA], [GEOGRAPHIC_DATA], [GEOGRAPHIC_DAT…" at bounding box center [339, 225] width 74 height 18
type input "CAMTR, [GEOGRAPHIC_DATA], [GEOGRAPHIC_DATA], [GEOGRAPHIC_DATA], [GEOGRAPHIC_DAT…"
click at [399, 214] on button "Yes,Proceed" at bounding box center [406, 218] width 33 height 13
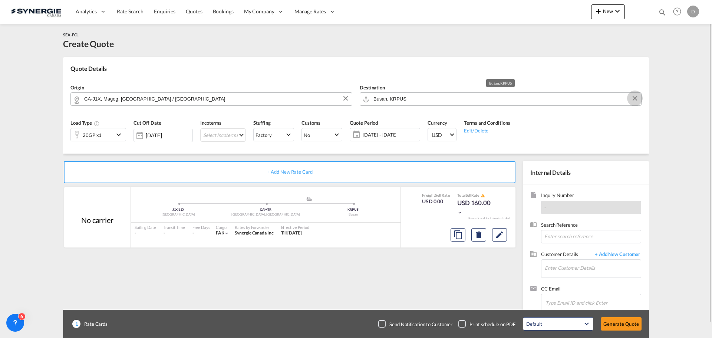
click at [635, 97] on button "Clear Input" at bounding box center [635, 98] width 11 height 11
type input "e"
type input "venice [GEOGRAPHIC_DATA]"
click at [413, 96] on input "venice [GEOGRAPHIC_DATA]" at bounding box center [506, 98] width 264 height 13
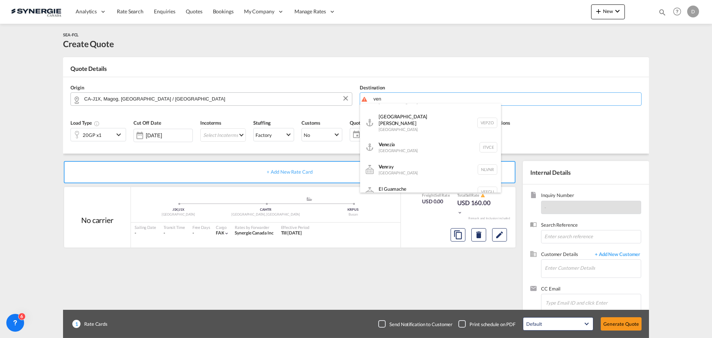
scroll to position [111, 0]
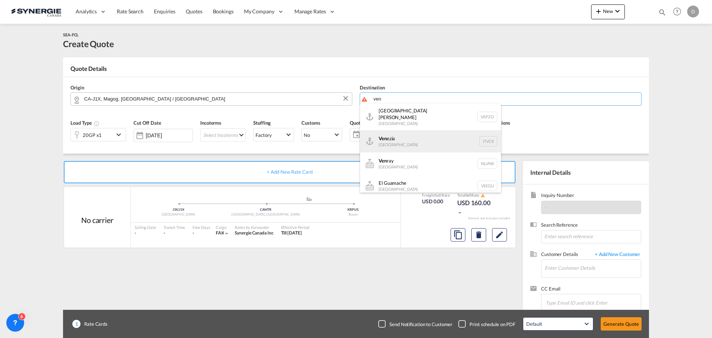
click at [421, 136] on div "Ven ezia [GEOGRAPHIC_DATA] ITVCE" at bounding box center [430, 141] width 141 height 22
type input "[GEOGRAPHIC_DATA], ITVCE"
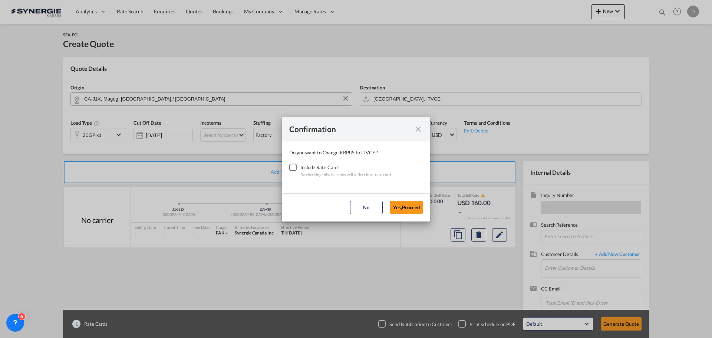
click at [292, 167] on div "Checkbox No Ink" at bounding box center [292, 167] width 7 height 7
click at [404, 209] on button "Yes,Proceed" at bounding box center [406, 207] width 33 height 13
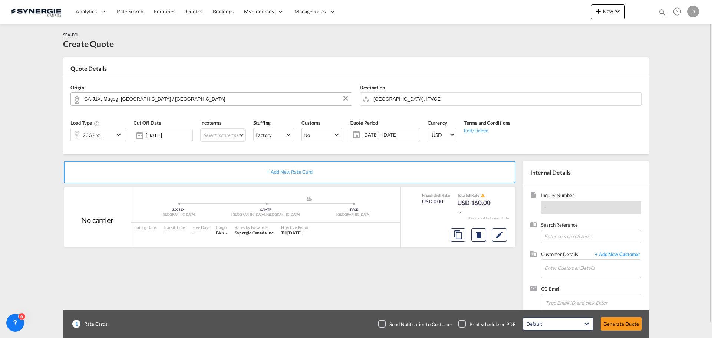
click at [118, 134] on md-icon "icon-chevron-down" at bounding box center [119, 134] width 11 height 9
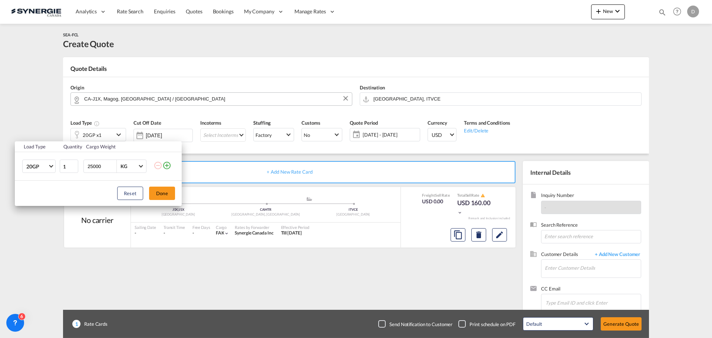
click at [97, 168] on input "25000" at bounding box center [102, 166] width 30 height 13
click at [98, 168] on input "25000" at bounding box center [102, 166] width 30 height 13
type input "20000"
click at [158, 193] on button "Done" at bounding box center [162, 193] width 26 height 13
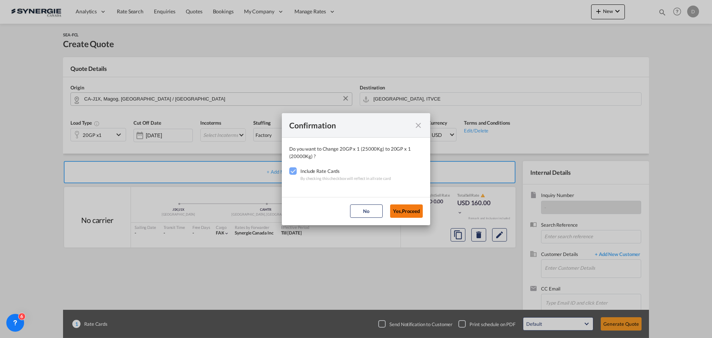
click at [405, 211] on button "Yes,Proceed" at bounding box center [406, 210] width 33 height 13
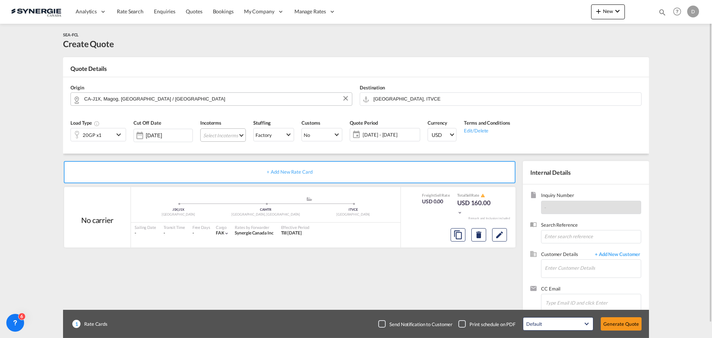
click at [240, 133] on md-select "Select Incoterms CPT - export Carrier Paid to DPU - import Delivery at Place Un…" at bounding box center [223, 134] width 46 height 13
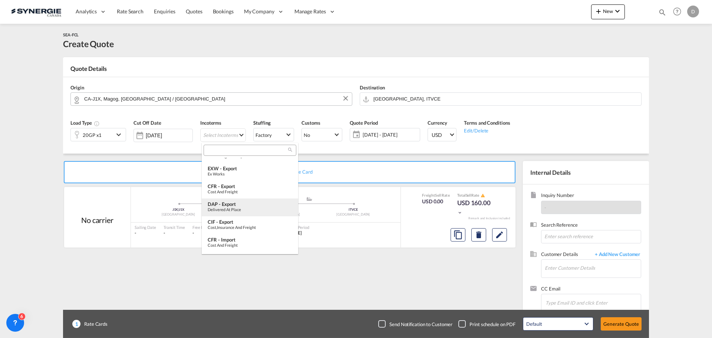
scroll to position [74, 0]
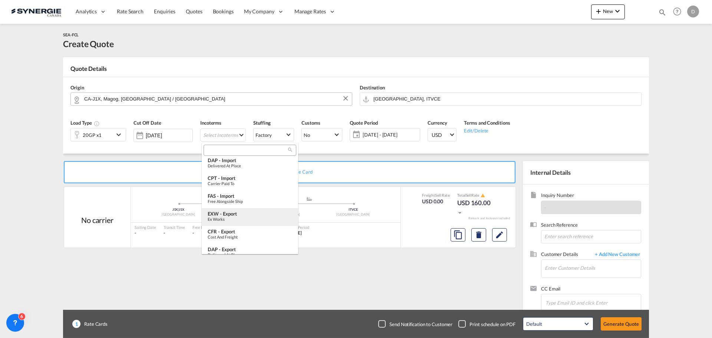
click at [230, 214] on div "EXW - export" at bounding box center [250, 214] width 85 height 6
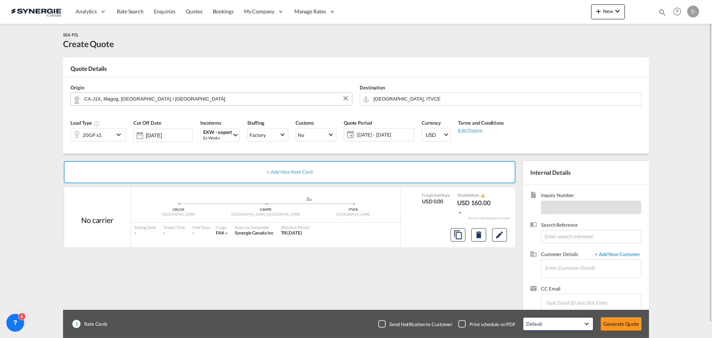
click at [381, 132] on span "[DATE] - [DATE]" at bounding box center [384, 134] width 55 height 7
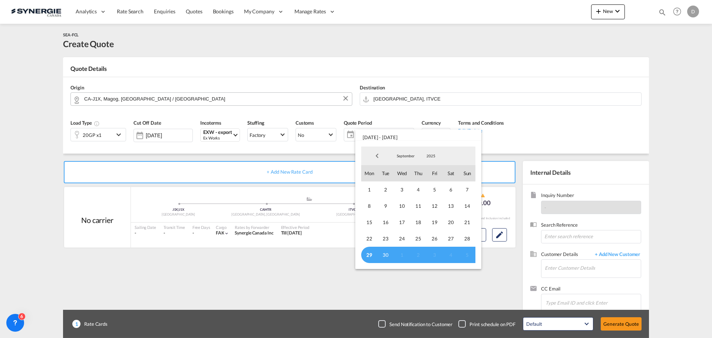
click at [368, 256] on span "29" at bounding box center [369, 255] width 16 height 16
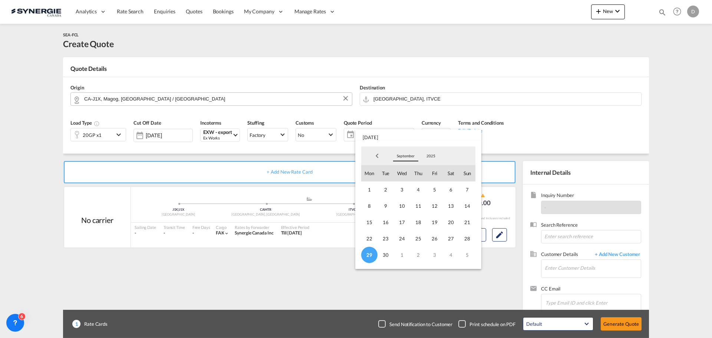
click at [411, 156] on span "September" at bounding box center [406, 155] width 24 height 5
click at [403, 173] on md-option "October" at bounding box center [413, 174] width 50 height 18
click at [394, 223] on span "14" at bounding box center [386, 222] width 16 height 16
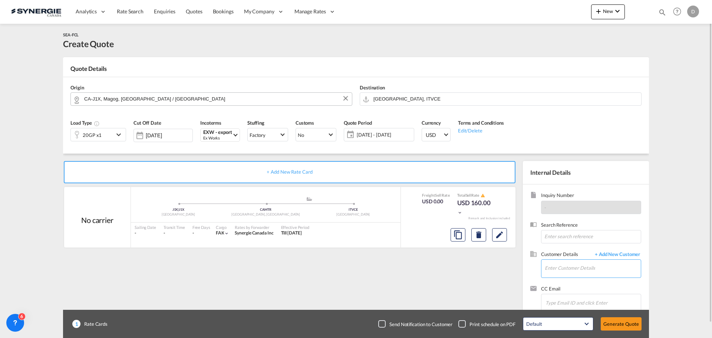
click at [556, 268] on input "Enter Customer Details" at bounding box center [593, 268] width 96 height 17
paste input "[PERSON_NAME][EMAIL_ADDRESS][DOMAIN_NAME]"
click at [565, 244] on div "[PERSON_NAME] [PERSON_NAME][EMAIL_ADDRESS][DOMAIN_NAME] | ECOLAWN APPLICATOR" at bounding box center [615, 250] width 141 height 20
type input "ECOLAWN APPLICATOR, [PERSON_NAME], [EMAIL_ADDRESS][DOMAIN_NAME]"
click at [505, 237] on button "Edit" at bounding box center [499, 234] width 15 height 13
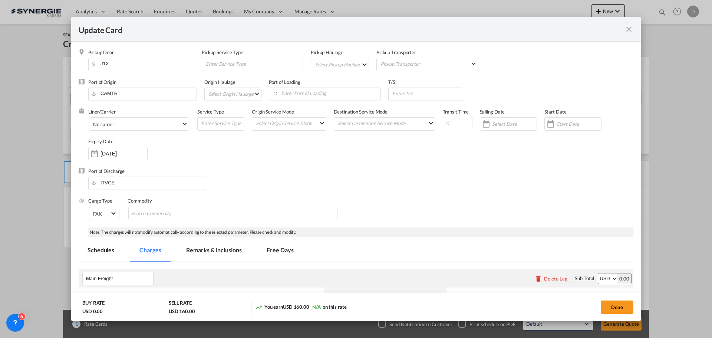
click at [347, 63] on md-select "Select Pickup Haulage rail road barge truck unspecified not available" at bounding box center [341, 64] width 55 height 12
click at [328, 84] on md-option "road" at bounding box center [341, 82] width 66 height 18
click at [327, 93] on input "Enter Port of Loading" at bounding box center [327, 93] width 108 height 11
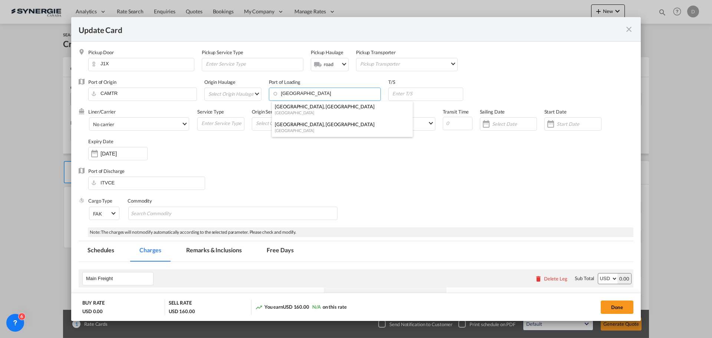
click at [307, 127] on div "[GEOGRAPHIC_DATA], [GEOGRAPHIC_DATA]" at bounding box center [340, 124] width 131 height 7
type input "[GEOGRAPHIC_DATA], [GEOGRAPHIC_DATA], CAMTR"
click at [180, 123] on span "No carrier" at bounding box center [137, 124] width 88 height 7
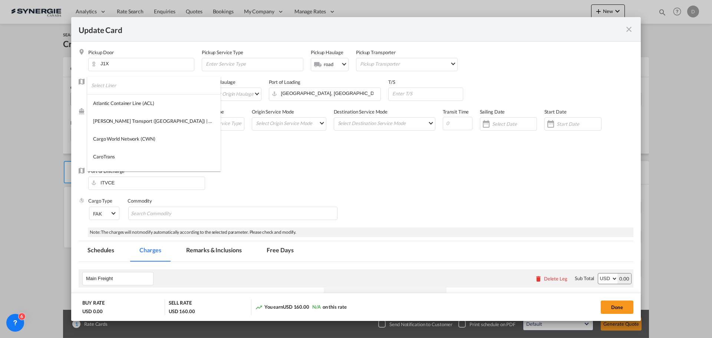
scroll to position [781, 0]
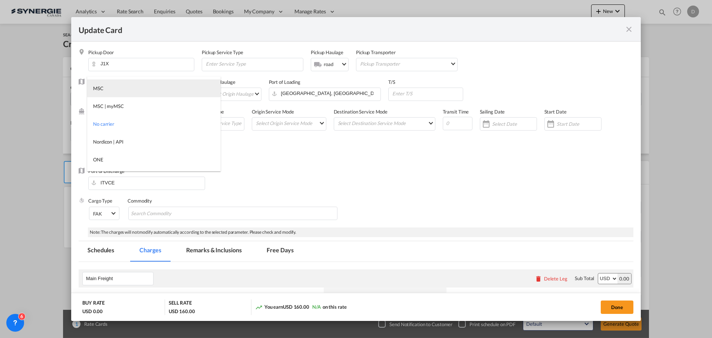
click at [158, 92] on md-option "MSC" at bounding box center [154, 88] width 134 height 18
click at [322, 122] on md-select "Select Origin Service Mode SD [GEOGRAPHIC_DATA]" at bounding box center [290, 123] width 71 height 10
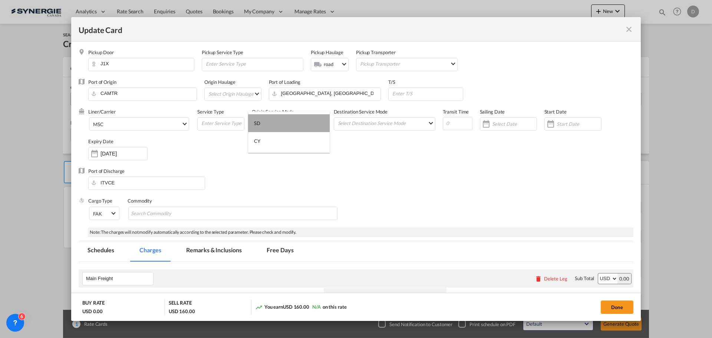
click at [280, 127] on md-option "SD" at bounding box center [289, 123] width 82 height 18
click at [381, 121] on md-select "Select Destination Service Mode SD [GEOGRAPHIC_DATA]" at bounding box center [386, 123] width 98 height 11
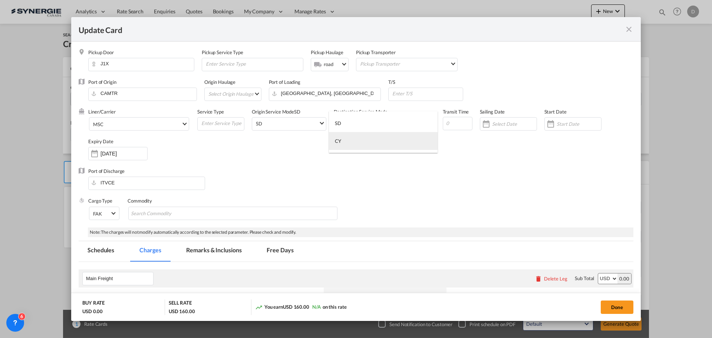
click at [352, 143] on md-option "CY" at bounding box center [383, 141] width 109 height 18
click at [546, 124] on div "Update CardPickup Door ..." at bounding box center [551, 123] width 12 height 15
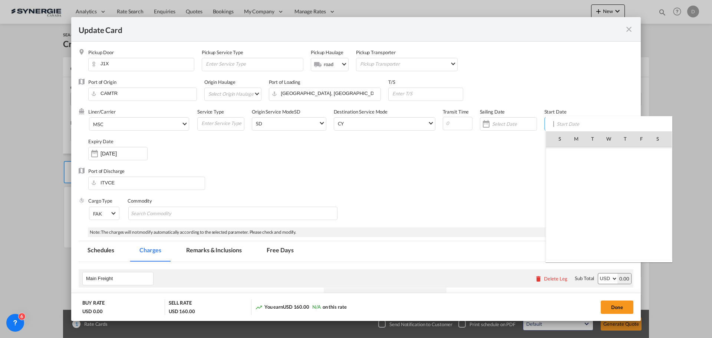
scroll to position [171845, 0]
click at [579, 233] on span "29" at bounding box center [577, 237] width 16 height 16
type input "[DATE]"
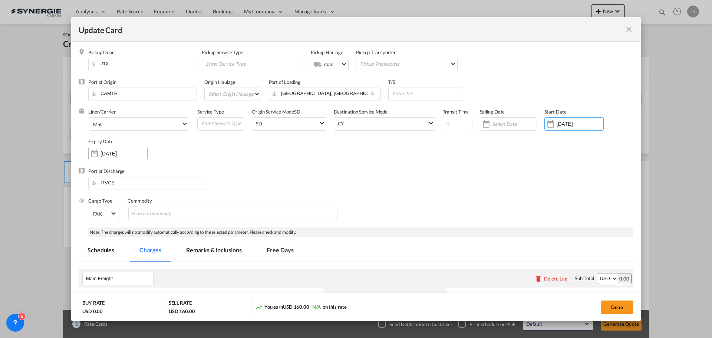
click at [101, 156] on input "[DATE]" at bounding box center [124, 154] width 47 height 6
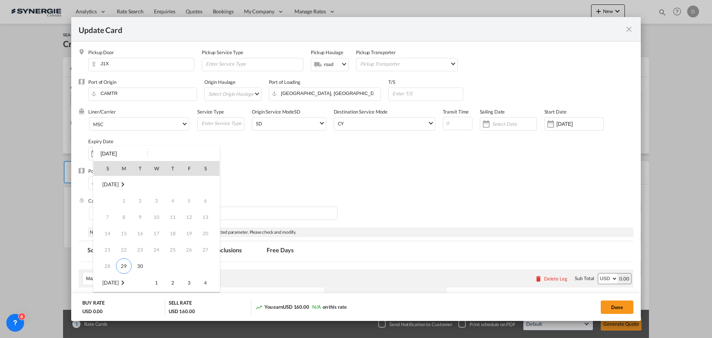
scroll to position [98, 0]
click at [145, 216] on span "14" at bounding box center [140, 217] width 15 height 15
type input "[DATE]"
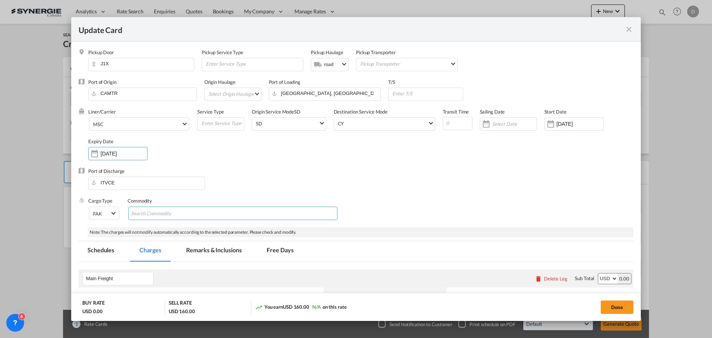
click at [150, 214] on input "Search Commodity" at bounding box center [165, 214] width 68 height 12
type input "General Cargo"
click at [396, 178] on div "Port of Discharge ITVCE" at bounding box center [356, 183] width 555 height 30
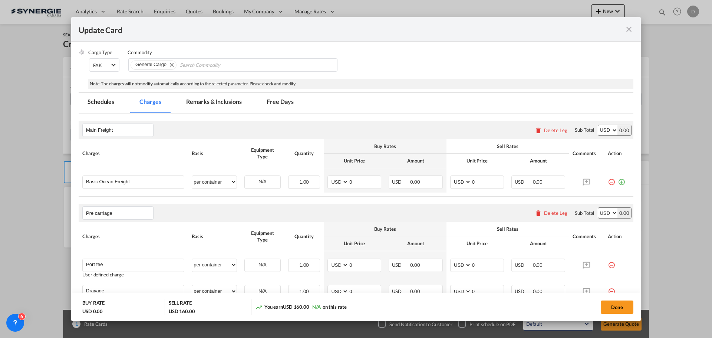
scroll to position [185, 0]
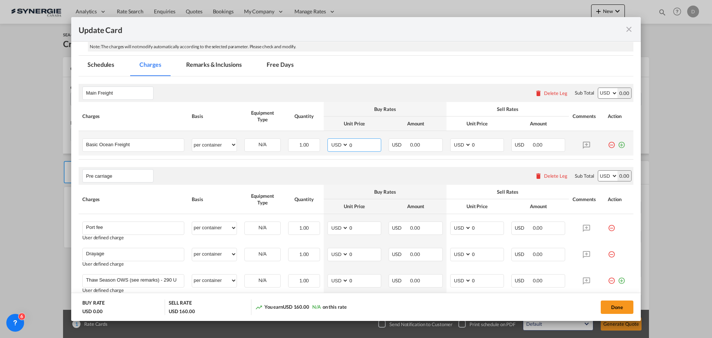
drag, startPoint x: 347, startPoint y: 146, endPoint x: 362, endPoint y: 143, distance: 15.6
click at [362, 143] on input "0" at bounding box center [365, 144] width 32 height 11
type input "1515"
drag, startPoint x: 467, startPoint y: 145, endPoint x: 489, endPoint y: 145, distance: 21.5
click at [489, 145] on input "0" at bounding box center [488, 144] width 32 height 11
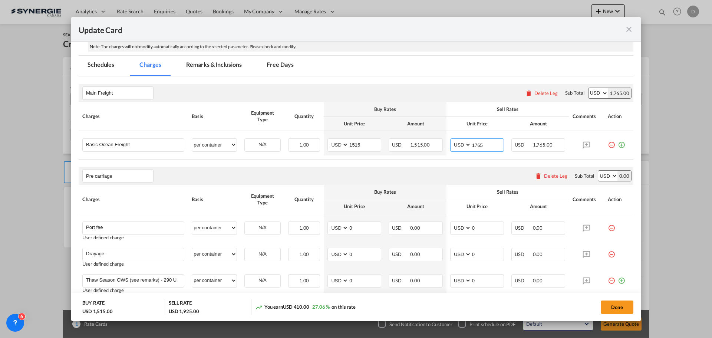
type input "1765"
click at [287, 175] on div "Pre carriage Please enter leg name Leg Name Already Exists Delete Leg Sub Total…" at bounding box center [356, 176] width 555 height 18
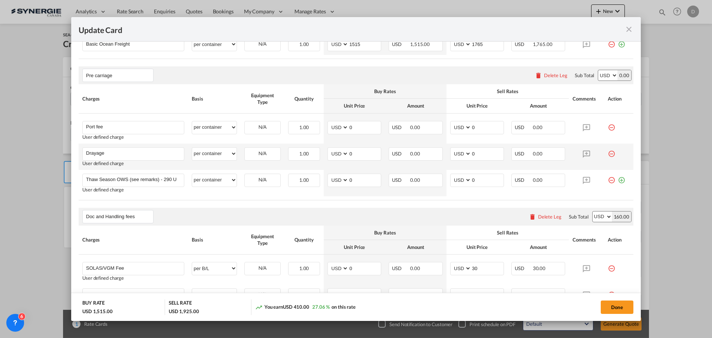
scroll to position [297, 0]
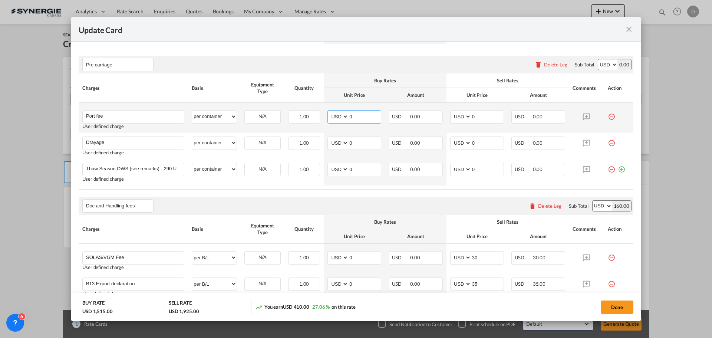
drag, startPoint x: 347, startPoint y: 117, endPoint x: 366, endPoint y: 117, distance: 18.9
click at [366, 117] on input "0" at bounding box center [365, 116] width 32 height 11
type input "50"
drag, startPoint x: 468, startPoint y: 115, endPoint x: 484, endPoint y: 134, distance: 24.5
click at [483, 132] on td "AED AFN ALL AMD ANG AOA ARS AUD AWG AZN BAM BBD BDT BGN BHD BIF BMD BND [PERSON…" at bounding box center [477, 118] width 61 height 30
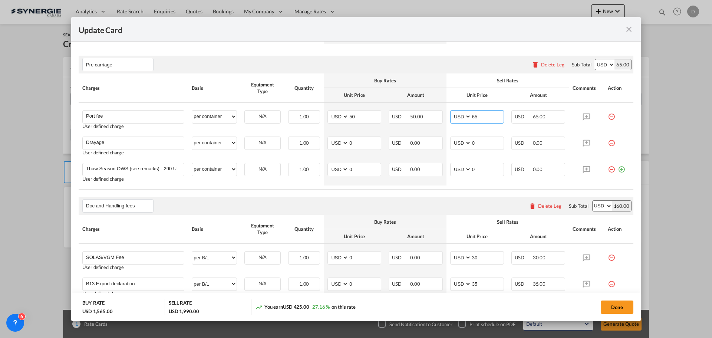
type input "65"
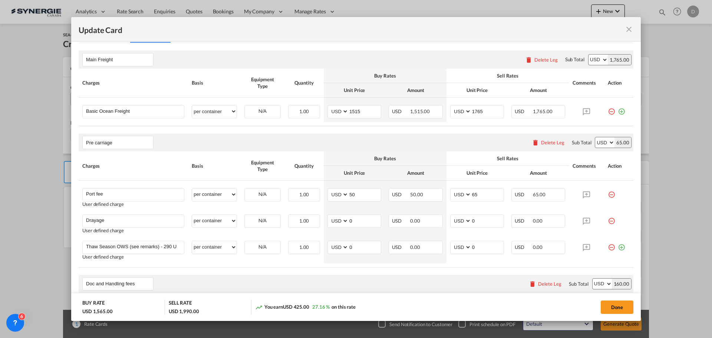
scroll to position [111, 0]
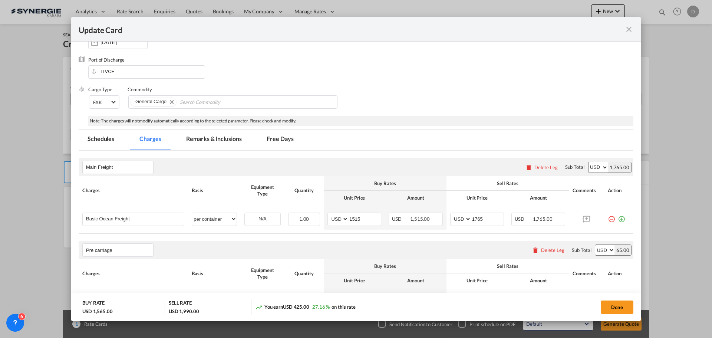
click at [225, 138] on md-tab-item "Remarks & Inclusions" at bounding box center [213, 140] width 73 height 20
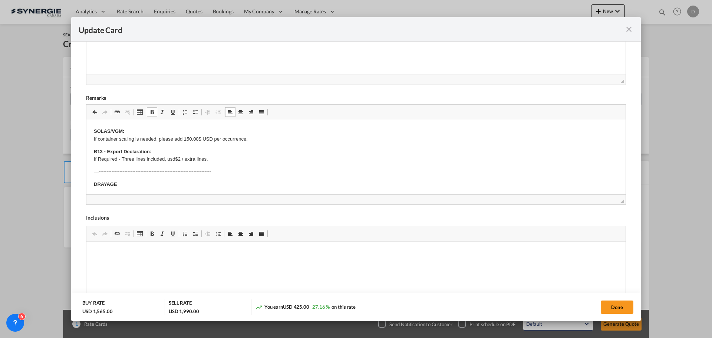
scroll to position [37, 0]
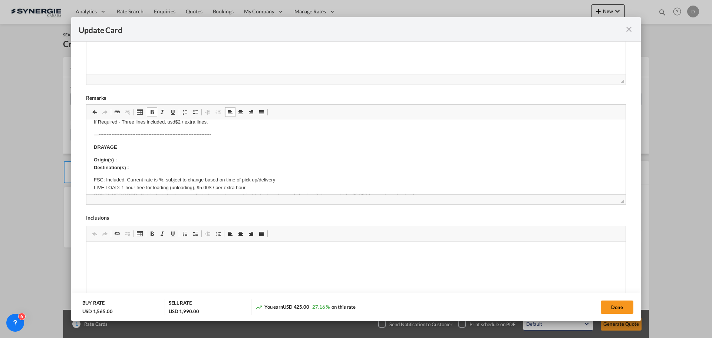
click at [126, 158] on p "Origin(s) : Destination(s) :" at bounding box center [356, 164] width 525 height 16
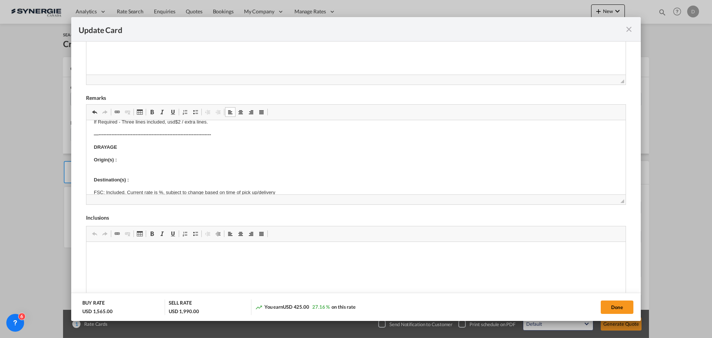
scroll to position [68, 0]
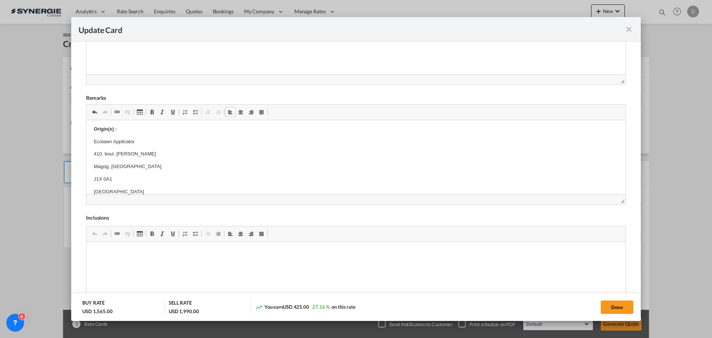
click at [95, 178] on p "J1X 0A1" at bounding box center [356, 179] width 525 height 8
click at [93, 178] on html "SOLAS/VGM: If container scaling is needed, please add 150.00$ USD per occurrenc…" at bounding box center [355, 305] width 539 height 507
click at [93, 178] on html "SOLAS/VGM: If container scaling is needed, please add 150.00$ USD per occurrenc…" at bounding box center [355, 299] width 539 height 495
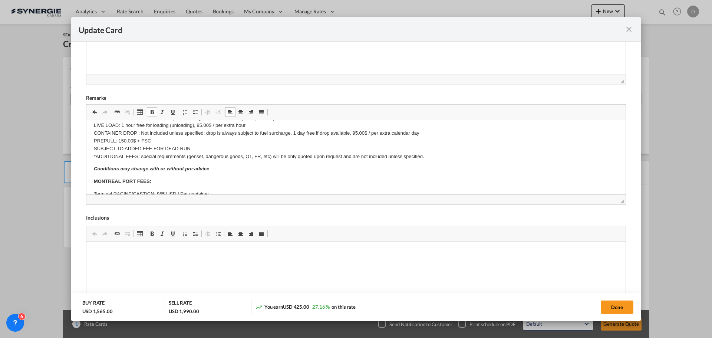
scroll to position [105, 0]
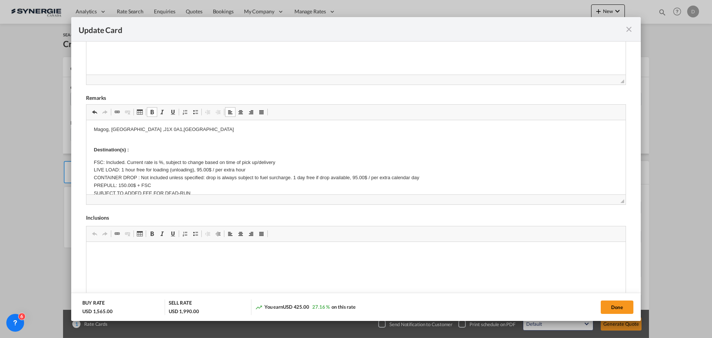
click at [145, 147] on p "Destination(s) :" at bounding box center [356, 146] width 525 height 16
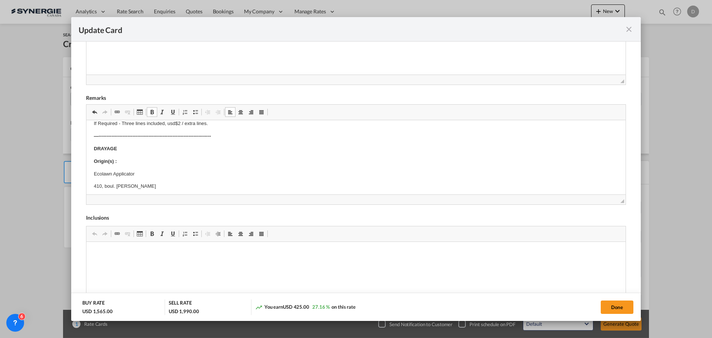
scroll to position [0, 0]
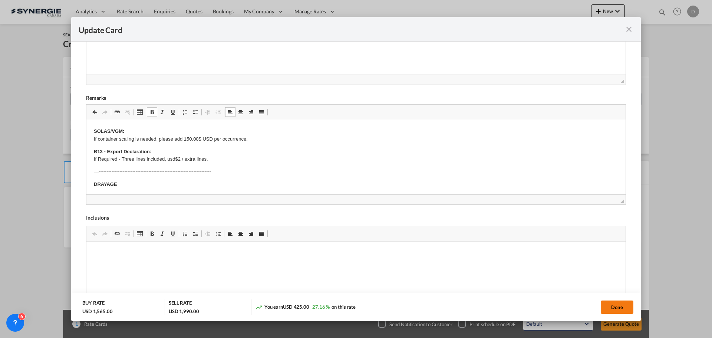
click at [617, 310] on button "Done" at bounding box center [617, 306] width 33 height 13
type input "[DATE]"
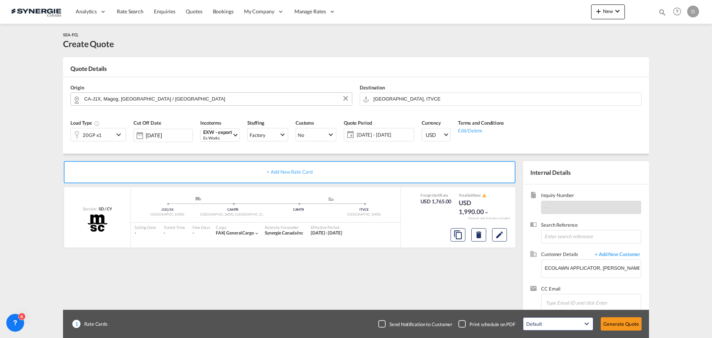
scroll to position [114, 0]
click at [621, 321] on button "Generate Quote" at bounding box center [621, 323] width 41 height 13
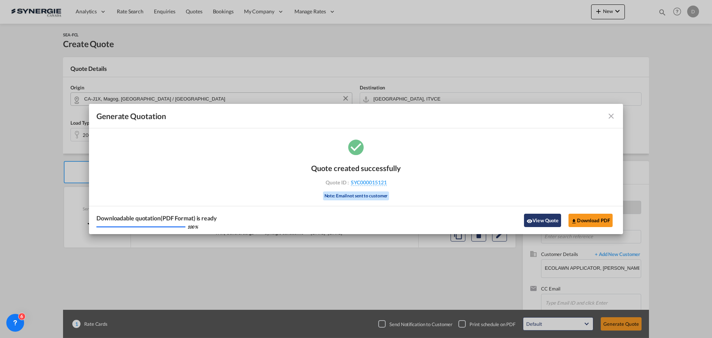
click at [538, 219] on button "View Quote" at bounding box center [542, 220] width 37 height 13
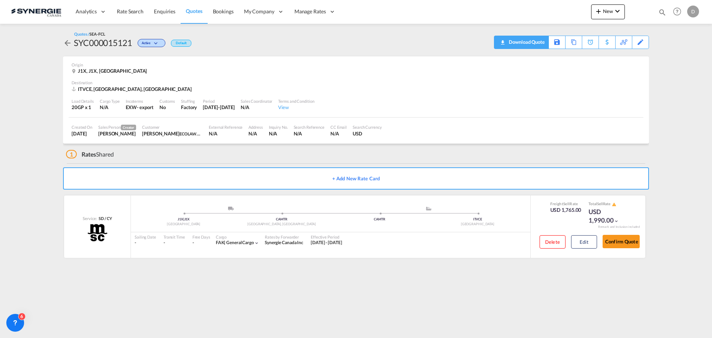
click at [536, 38] on div "Download Quote" at bounding box center [526, 42] width 38 height 12
click at [583, 235] on div "Delete Edit" at bounding box center [565, 244] width 63 height 20
click at [583, 240] on button "Edit" at bounding box center [584, 241] width 26 height 13
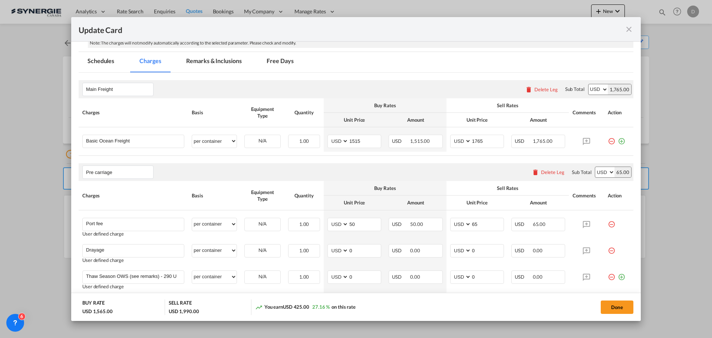
scroll to position [260, 0]
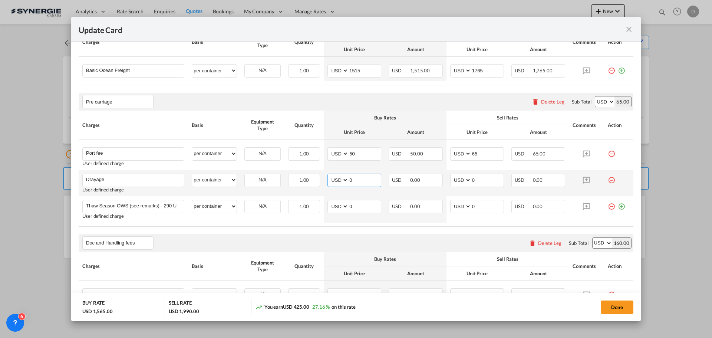
drag, startPoint x: 356, startPoint y: 181, endPoint x: 336, endPoint y: 179, distance: 19.8
click at [339, 181] on md-input-container "AED AFN ALL AMD ANG AOA ARS AUD AWG AZN BAM BBD BDT BGN BHD BIF BMD BND BOB BRL…" at bounding box center [355, 180] width 54 height 13
type input "651"
drag, startPoint x: 469, startPoint y: 180, endPoint x: 477, endPoint y: 180, distance: 7.4
click at [477, 180] on input "0" at bounding box center [488, 179] width 32 height 11
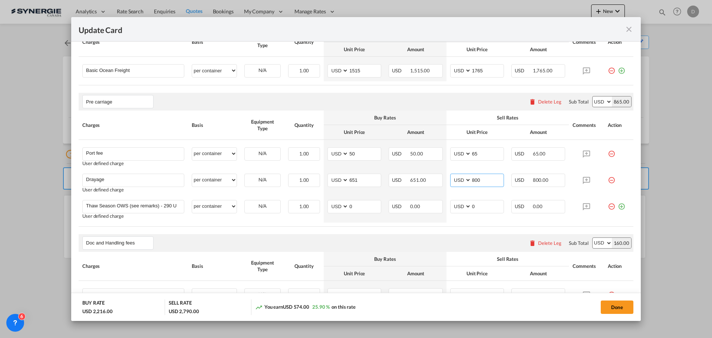
type input "800"
click at [473, 226] on table "Charges Basis Equipment Type Quantity Buy Rates Sell Rates Comments Action Unit…" at bounding box center [356, 169] width 555 height 116
click at [621, 307] on button "Done" at bounding box center [617, 306] width 33 height 13
type input "[DATE]"
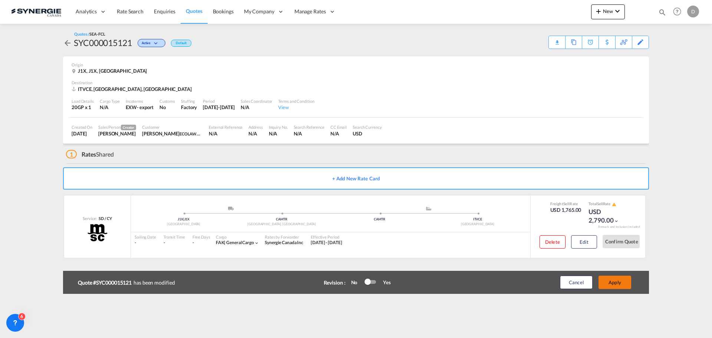
click at [615, 280] on button "Apply" at bounding box center [615, 282] width 33 height 13
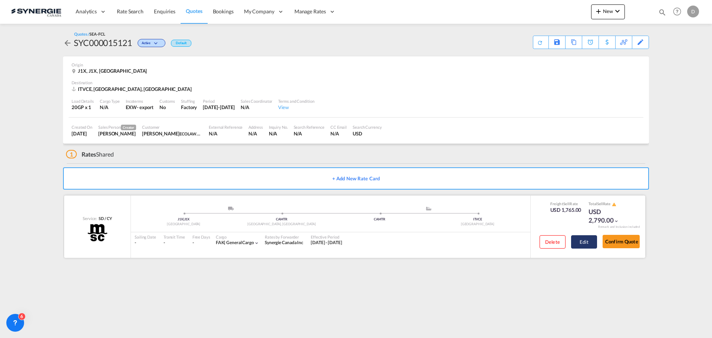
click at [575, 241] on button "Edit" at bounding box center [584, 241] width 26 height 13
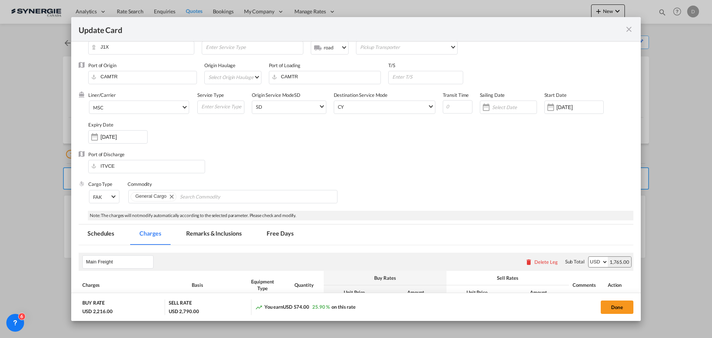
scroll to position [111, 0]
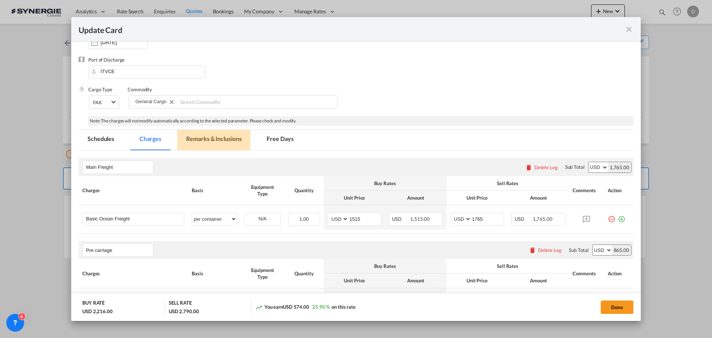
click at [228, 141] on md-tab-item "Remarks & Inclusions" at bounding box center [213, 140] width 73 height 20
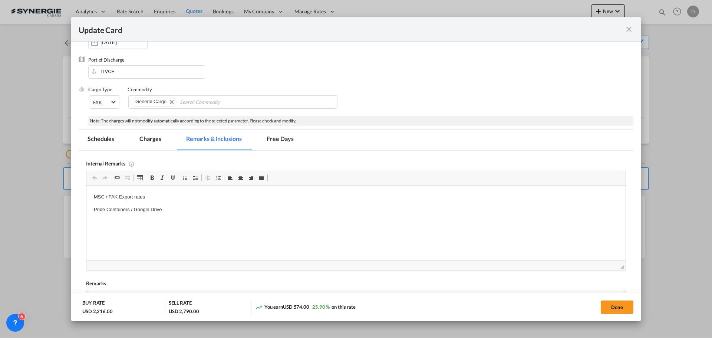
scroll to position [0, 0]
drag, startPoint x: 162, startPoint y: 210, endPoint x: 141, endPoint y: 207, distance: 21.4
drag, startPoint x: 135, startPoint y: 211, endPoint x: 179, endPoint y: 208, distance: 43.9
click at [179, 208] on p "Pride Containers / Google Drive" at bounding box center [356, 210] width 525 height 8
click at [104, 226] on html "MSC / FAK Export rates Pride Containers / [URL][DOMAIN_NAME]" at bounding box center [355, 209] width 539 height 47
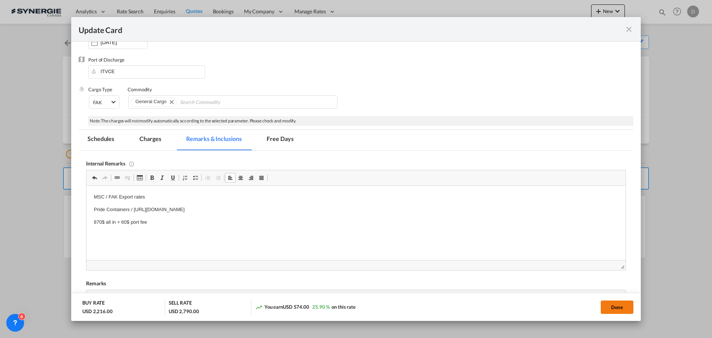
click at [604, 306] on button "Done" at bounding box center [617, 306] width 33 height 13
type input "[DATE]"
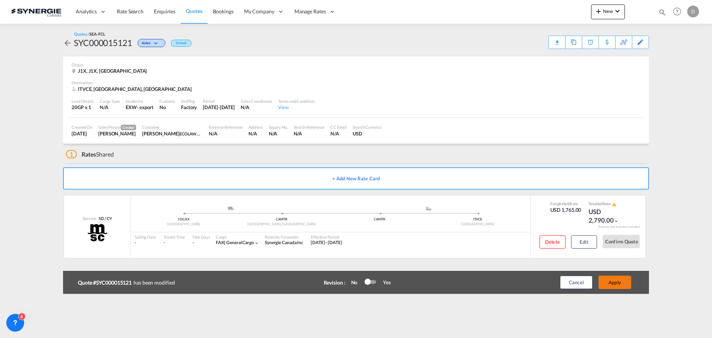
click at [615, 281] on button "Apply" at bounding box center [615, 282] width 33 height 13
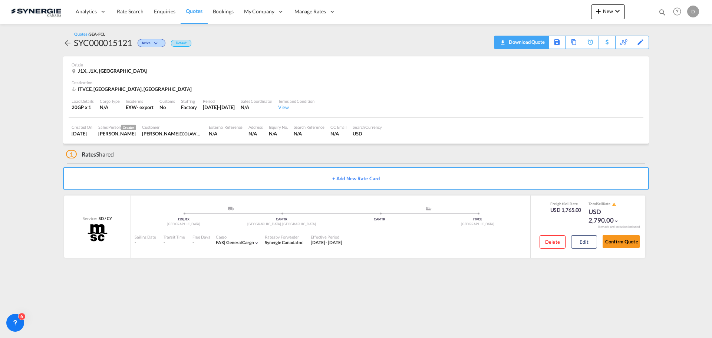
click at [542, 44] on div "Download Quote" at bounding box center [526, 42] width 38 height 12
click at [432, 76] on div "Origin J1X, J1X, [GEOGRAPHIC_DATA]" at bounding box center [356, 68] width 569 height 24
click at [456, 75] on div "Origin J1X, J1X, [GEOGRAPHIC_DATA]" at bounding box center [356, 68] width 569 height 24
click at [489, 105] on div "Load Details 20GP x 1 Cargo Type N/A Incoterms EXW - export Customs No Stuffing…" at bounding box center [356, 104] width 575 height 25
